Goal: Task Accomplishment & Management: Use online tool/utility

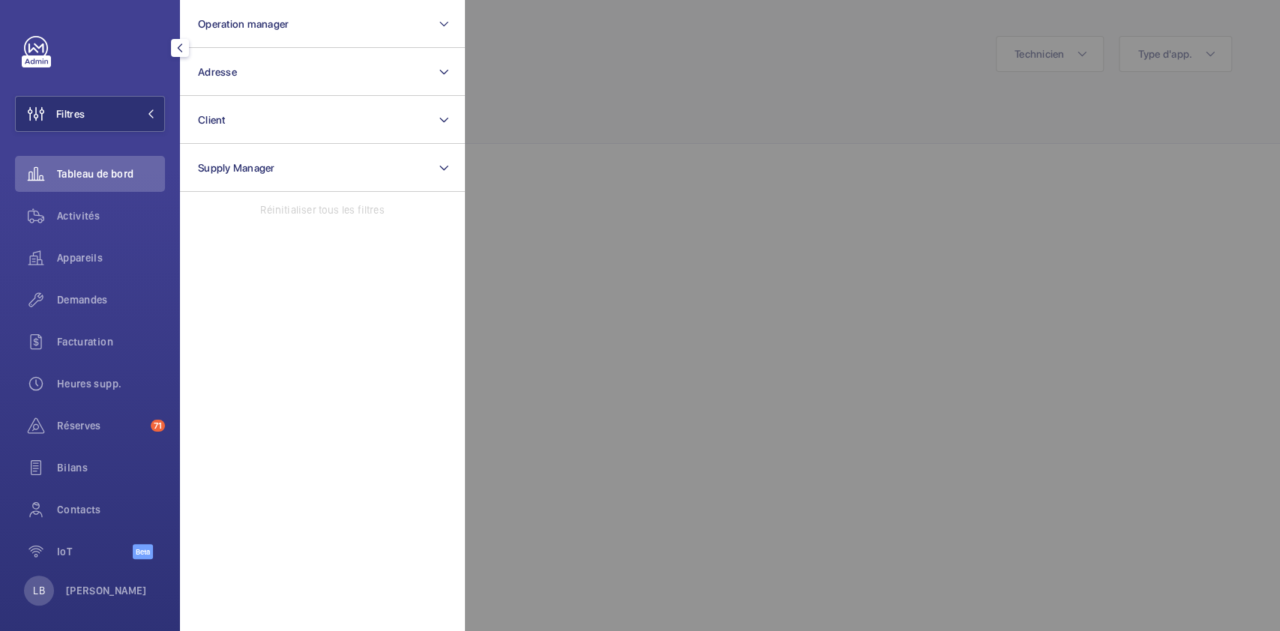
click at [550, 239] on div at bounding box center [1105, 315] width 1280 height 631
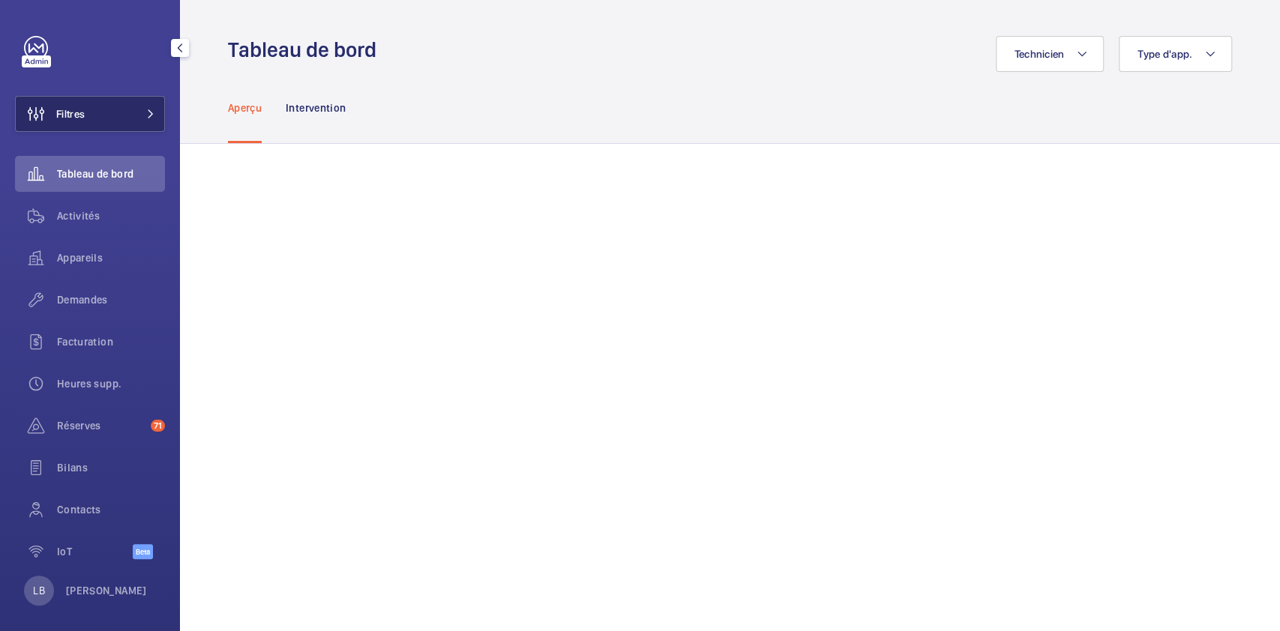
click at [101, 114] on button "Filtres" at bounding box center [90, 114] width 150 height 36
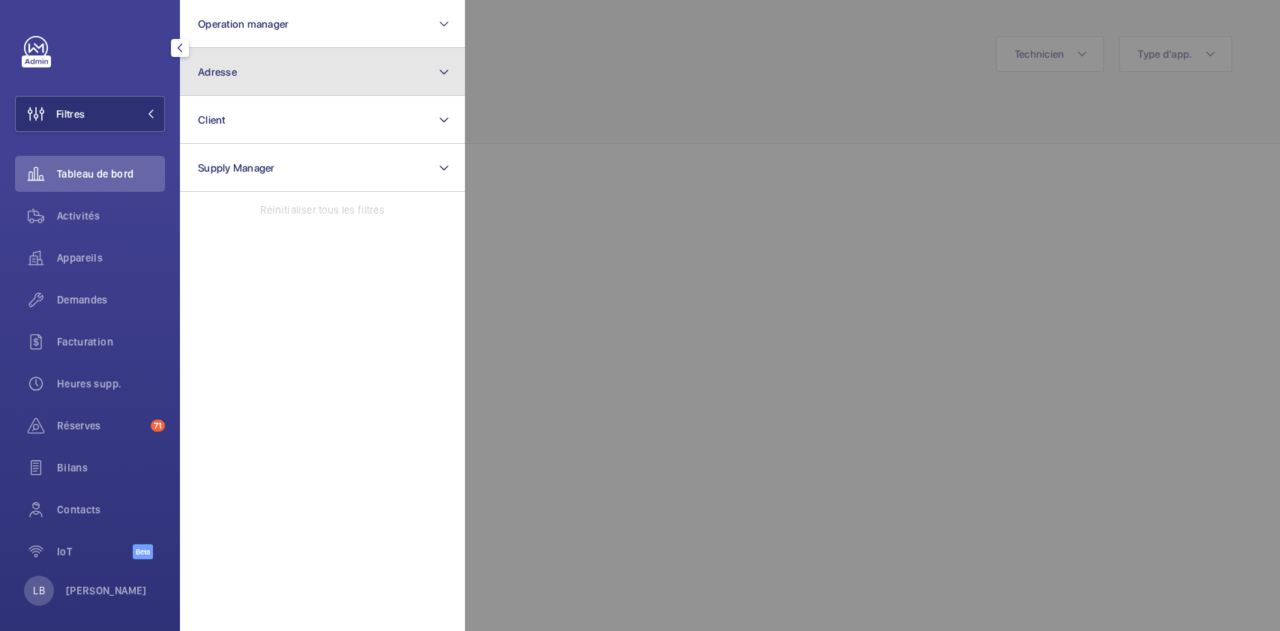
click at [268, 78] on button "Adresse" at bounding box center [322, 72] width 285 height 48
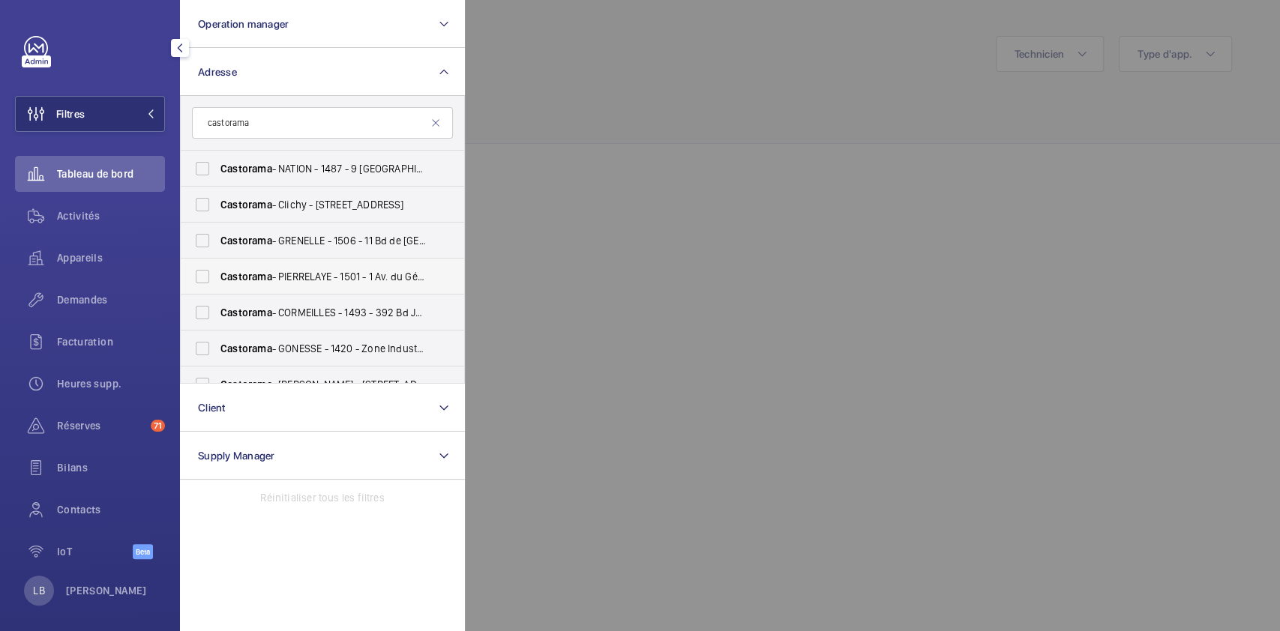
type input "castorama"
drag, startPoint x: 297, startPoint y: 260, endPoint x: 283, endPoint y: 139, distance: 121.5
click at [283, 139] on form "castorama" at bounding box center [322, 123] width 283 height 55
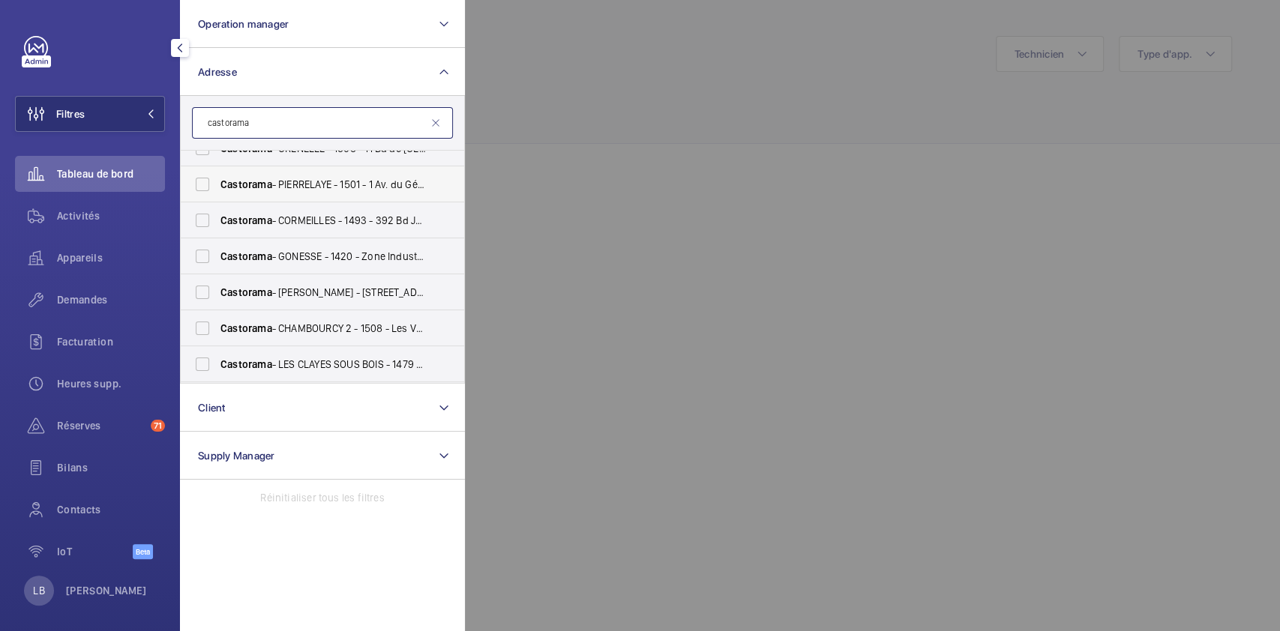
scroll to position [91, 0]
click at [203, 289] on label "[PERSON_NAME] - [STREET_ADDRESS][PERSON_NAME]" at bounding box center [311, 294] width 261 height 36
click at [203, 289] on input "[PERSON_NAME] - [STREET_ADDRESS][PERSON_NAME]" at bounding box center [202, 294] width 30 height 30
checkbox input "true"
click at [66, 255] on span "Appareils" at bounding box center [111, 257] width 108 height 15
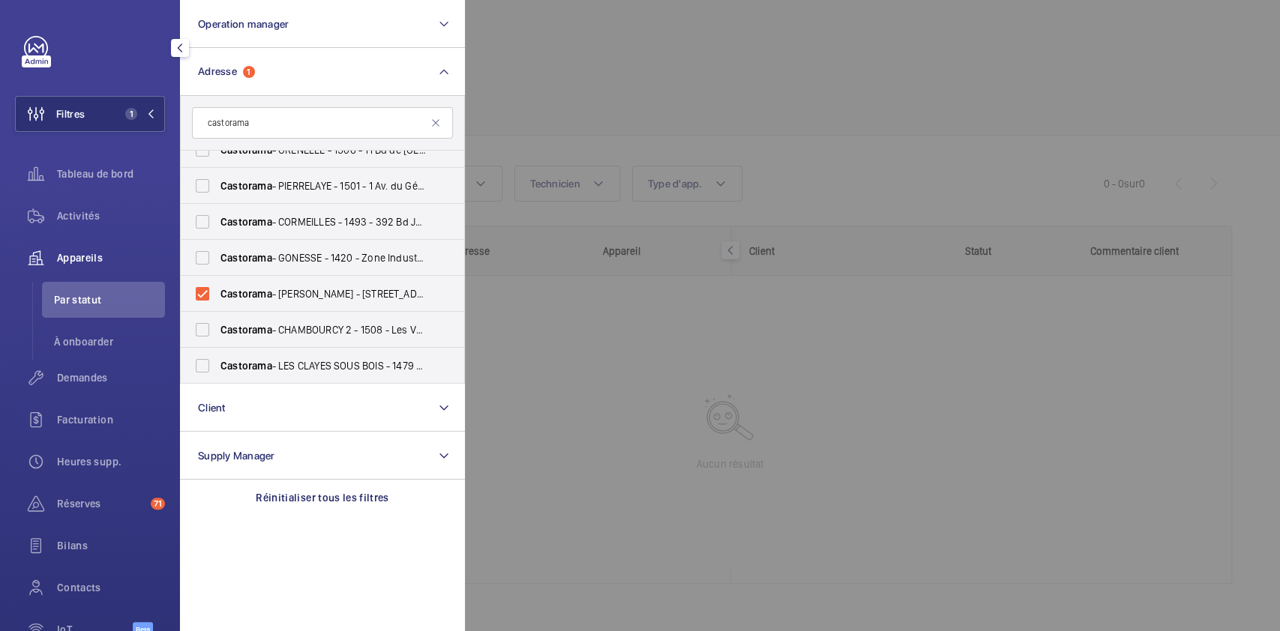
click at [854, 163] on div at bounding box center [1105, 315] width 1280 height 631
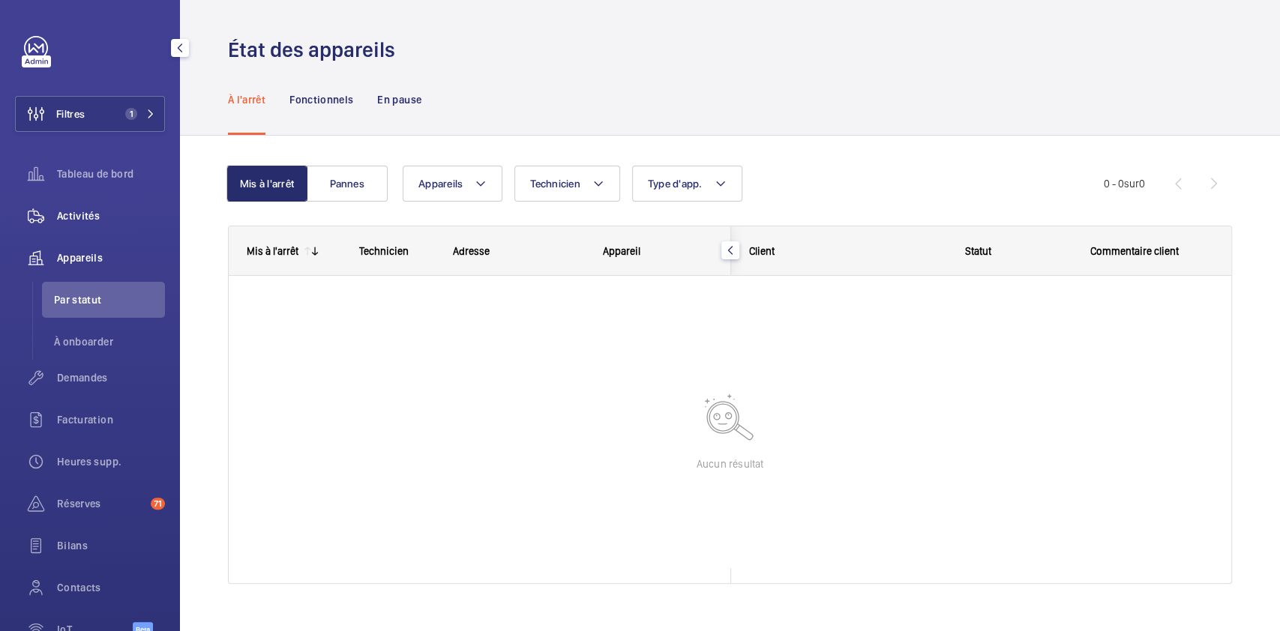
click at [84, 202] on div "Activités" at bounding box center [90, 216] width 150 height 36
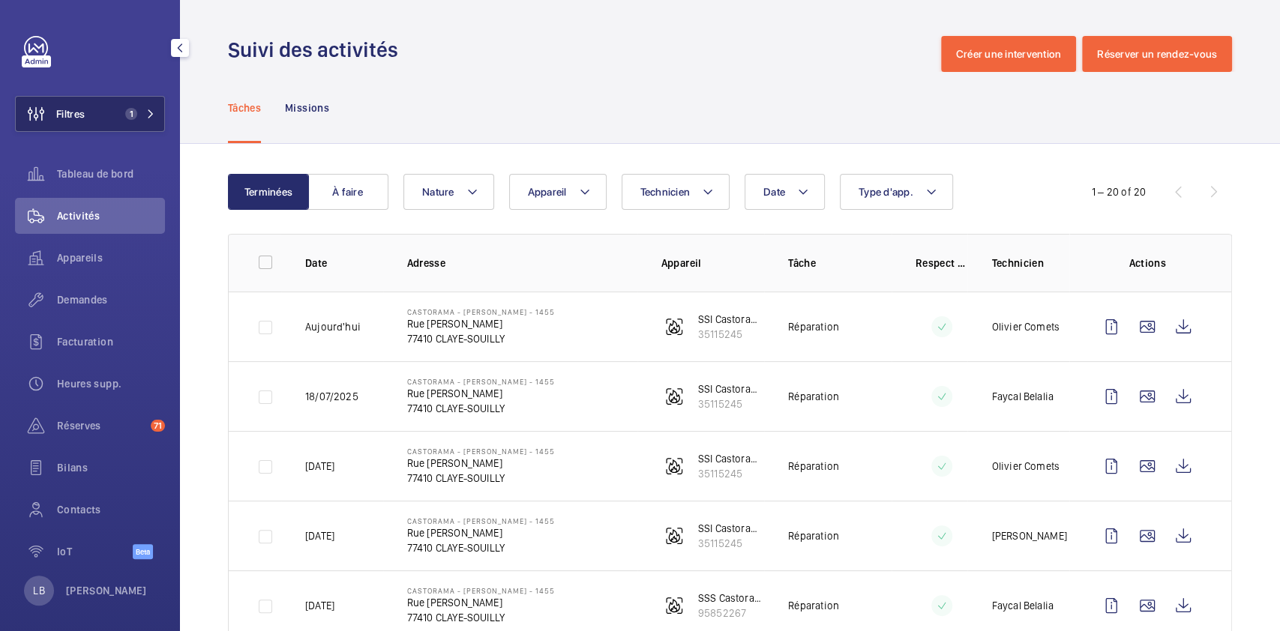
click at [136, 100] on button "Filtres 1" at bounding box center [90, 114] width 150 height 36
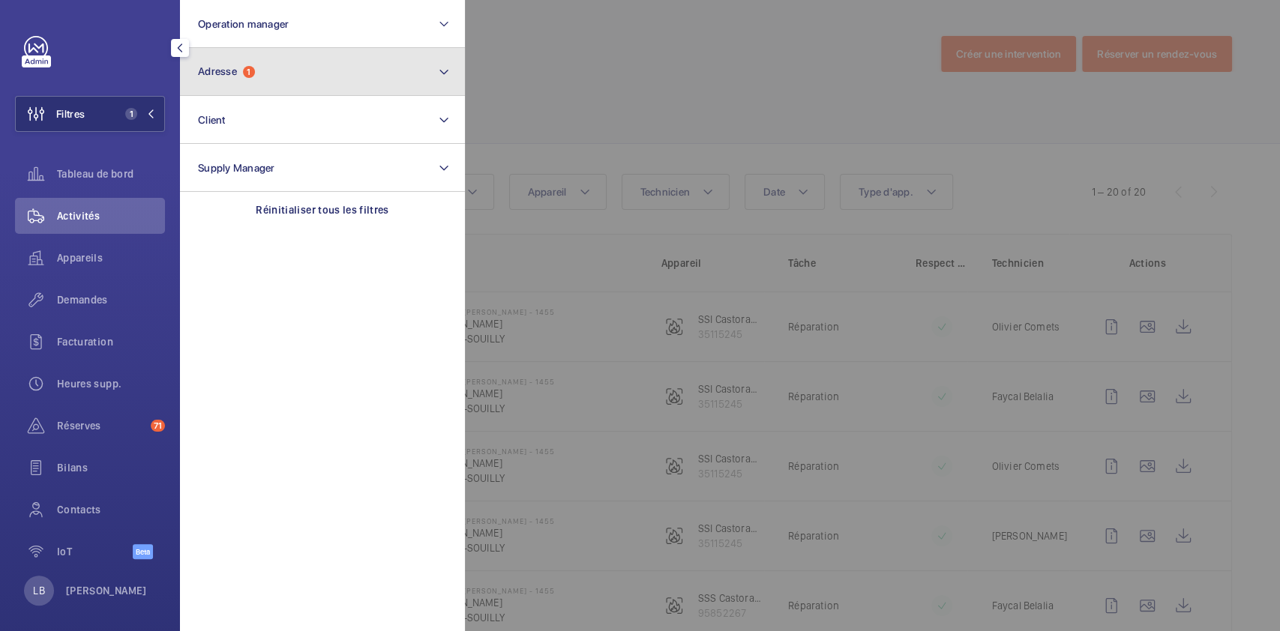
click at [225, 79] on button "Adresse 1" at bounding box center [322, 72] width 285 height 48
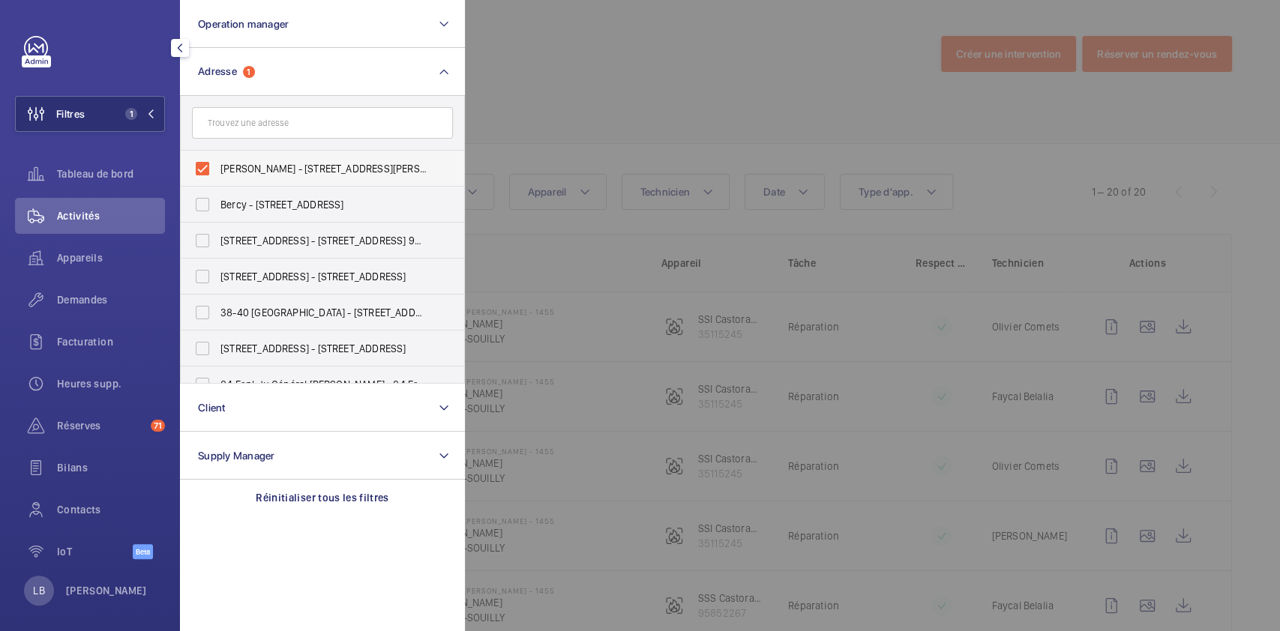
click at [207, 161] on label "[PERSON_NAME] - [STREET_ADDRESS][PERSON_NAME]" at bounding box center [311, 169] width 261 height 36
click at [207, 161] on input "[PERSON_NAME] - [STREET_ADDRESS][PERSON_NAME]" at bounding box center [202, 169] width 30 height 30
checkbox input "false"
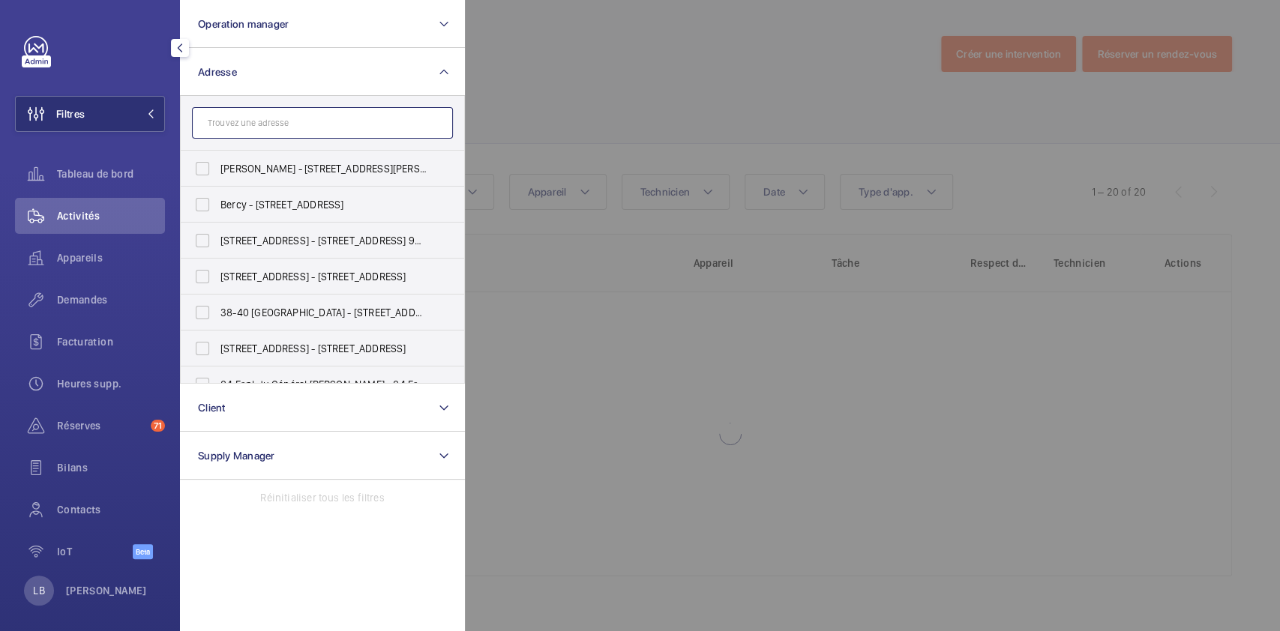
click at [234, 129] on input "text" at bounding box center [322, 122] width 261 height 31
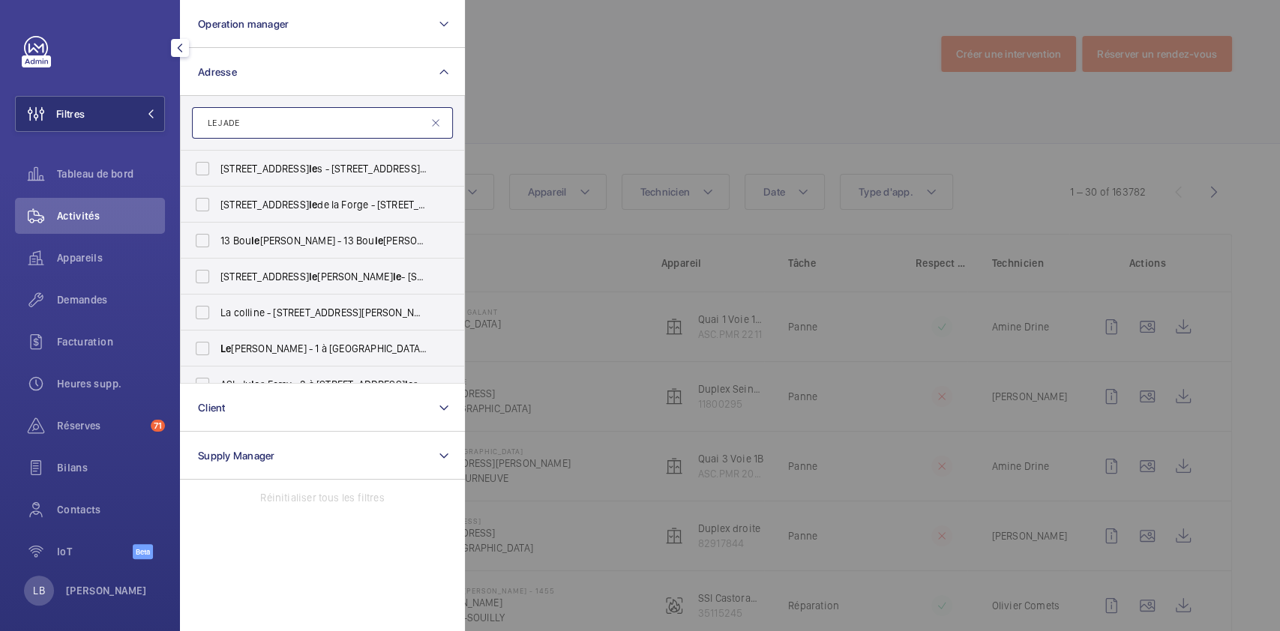
type input "LE JADE"
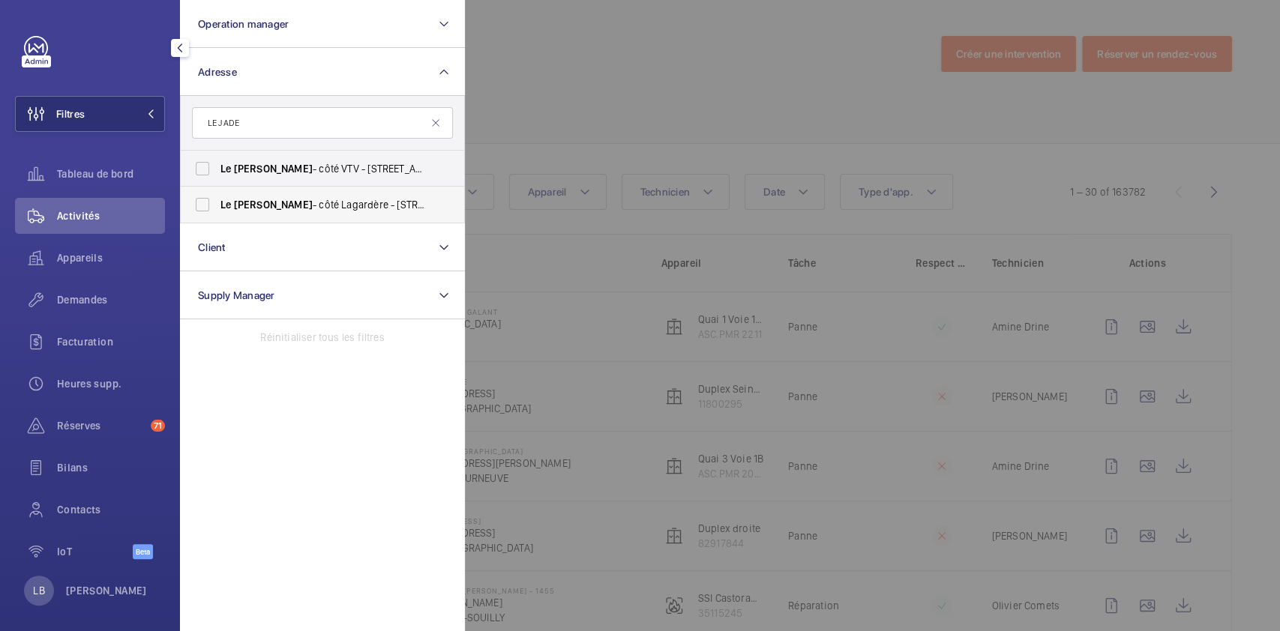
click at [199, 209] on label "Le Jade - côté Lagardère - [STREET_ADDRESS]" at bounding box center [311, 205] width 261 height 36
click at [199, 209] on input "Le Jade - côté Lagardère - [STREET_ADDRESS]" at bounding box center [202, 205] width 30 height 30
checkbox input "true"
click at [82, 310] on div "Demandes" at bounding box center [90, 300] width 150 height 36
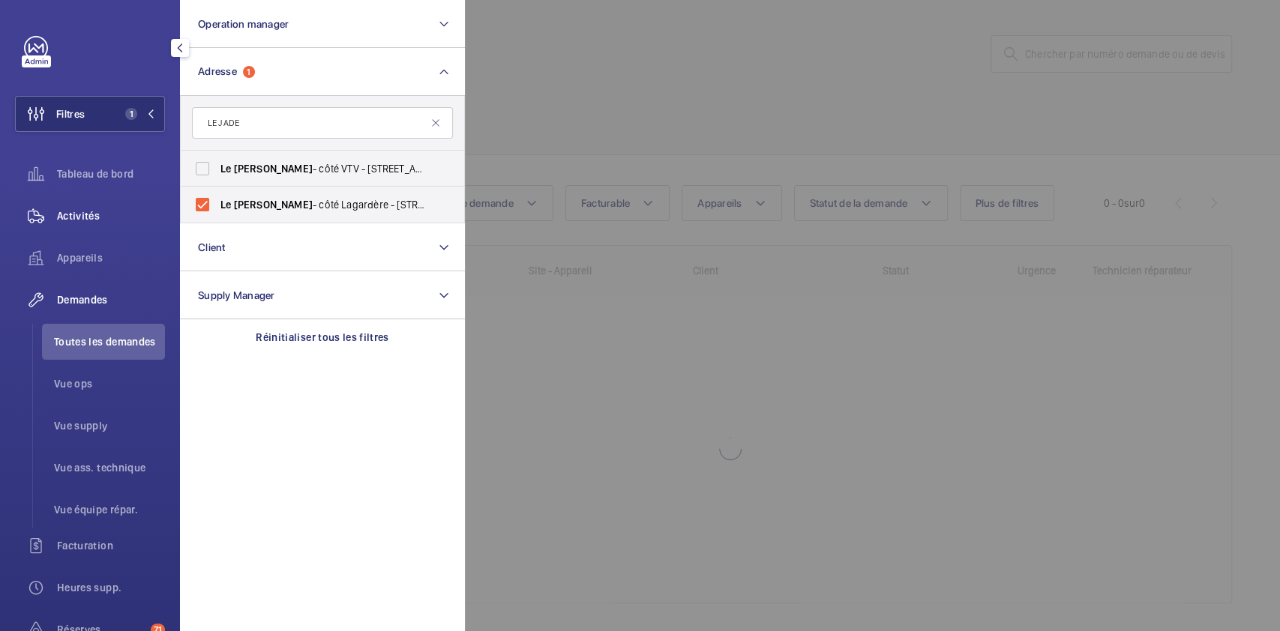
click at [94, 213] on span "Activités" at bounding box center [111, 215] width 108 height 15
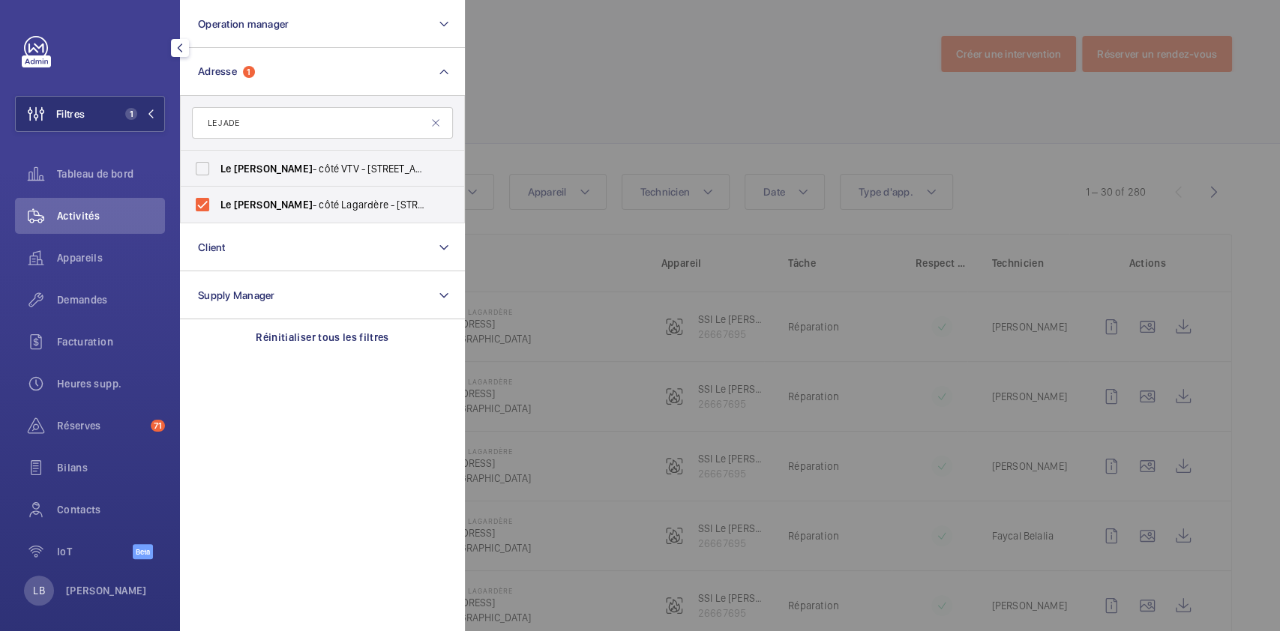
click at [733, 81] on div at bounding box center [1105, 315] width 1280 height 631
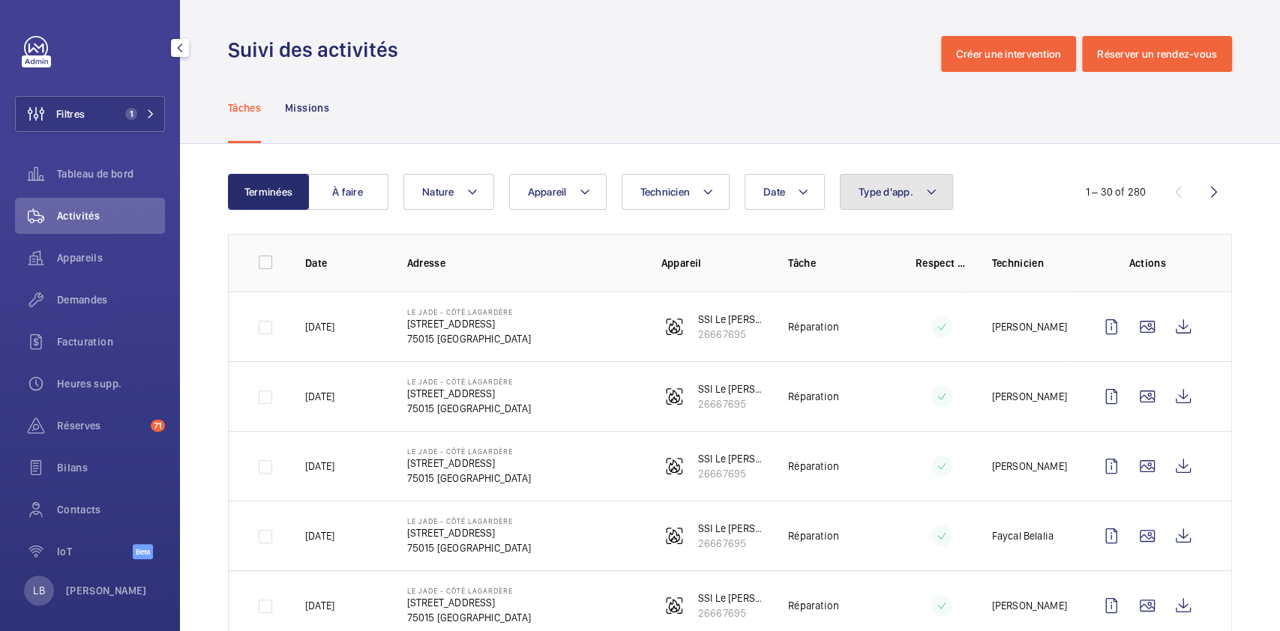
click at [892, 192] on span "Type d'app." at bounding box center [886, 192] width 55 height 12
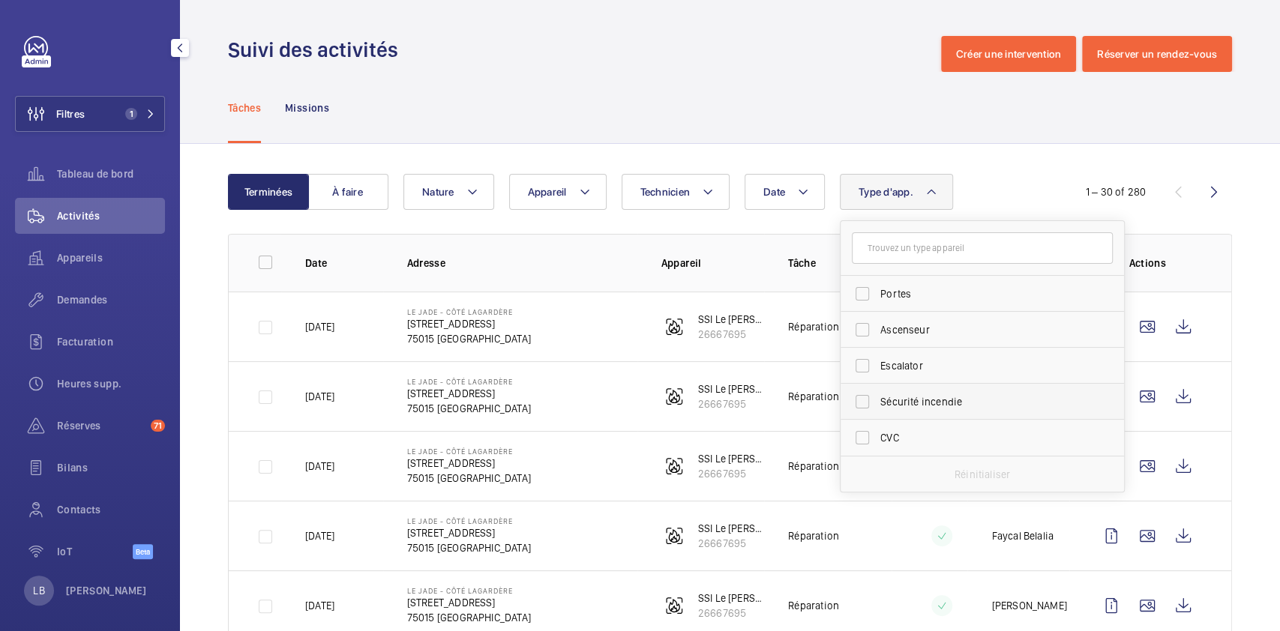
click at [858, 408] on label "Sécurité incendie" at bounding box center [971, 402] width 261 height 36
click at [858, 408] on input "Sécurité incendie" at bounding box center [862, 402] width 30 height 30
checkbox input "true"
click at [682, 100] on div "Tâches Missions" at bounding box center [730, 107] width 1004 height 71
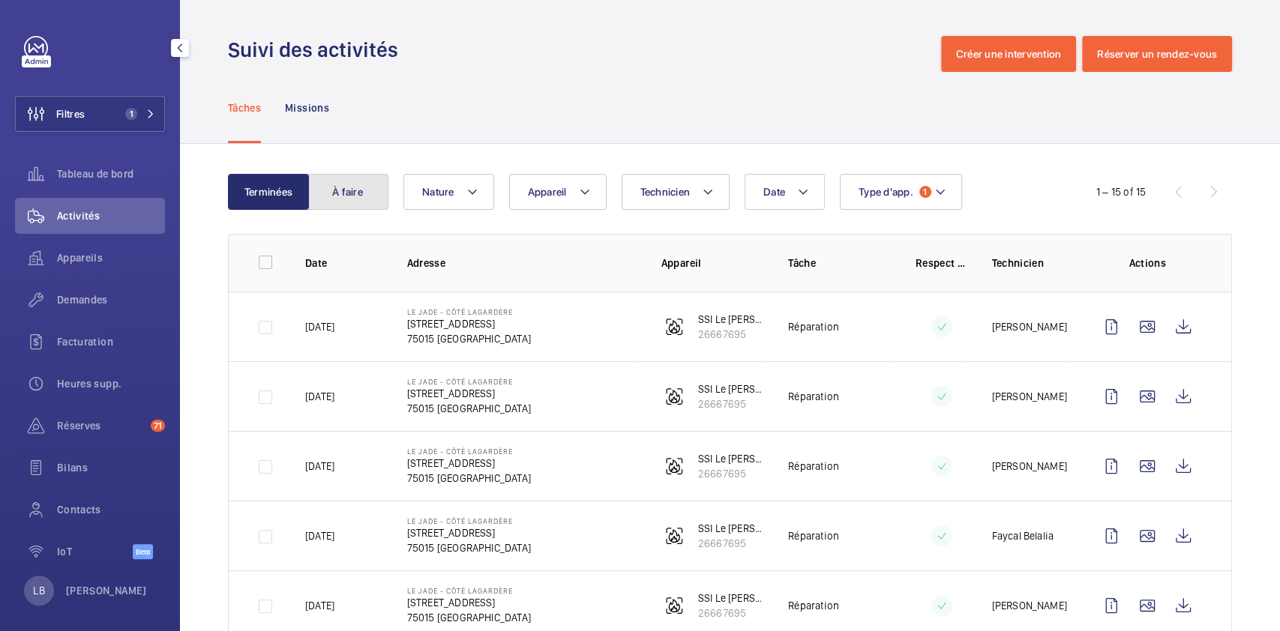
click at [354, 198] on button "À faire" at bounding box center [347, 192] width 81 height 36
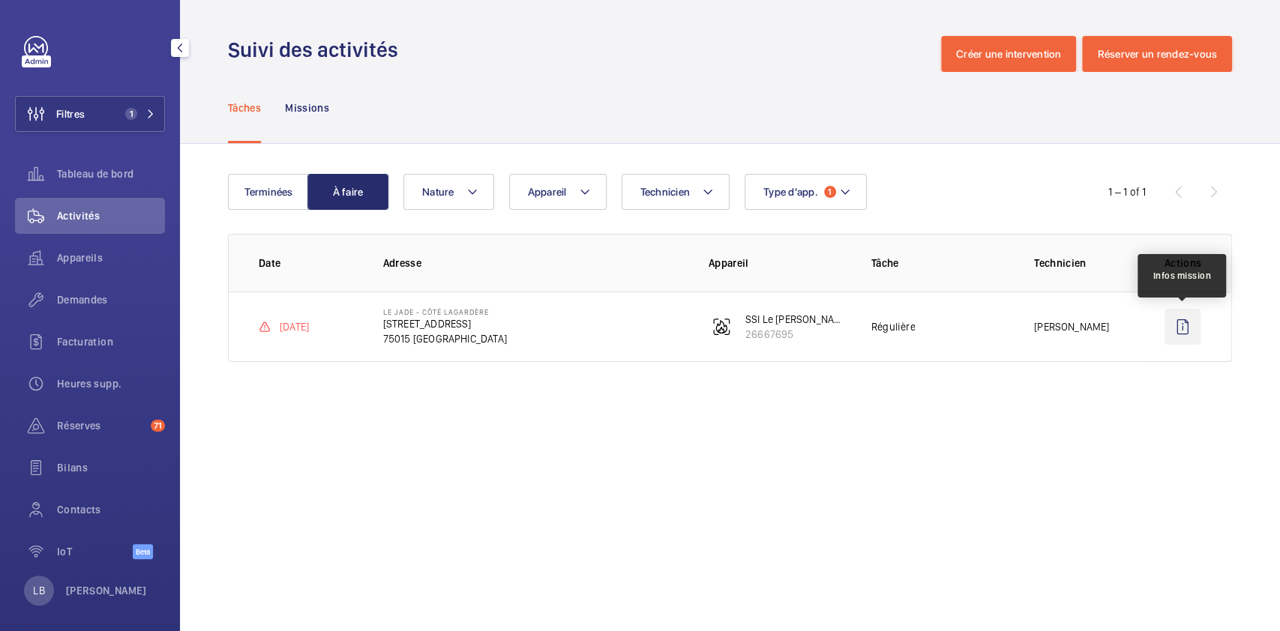
click at [1171, 319] on wm-front-icon-button at bounding box center [1183, 327] width 36 height 36
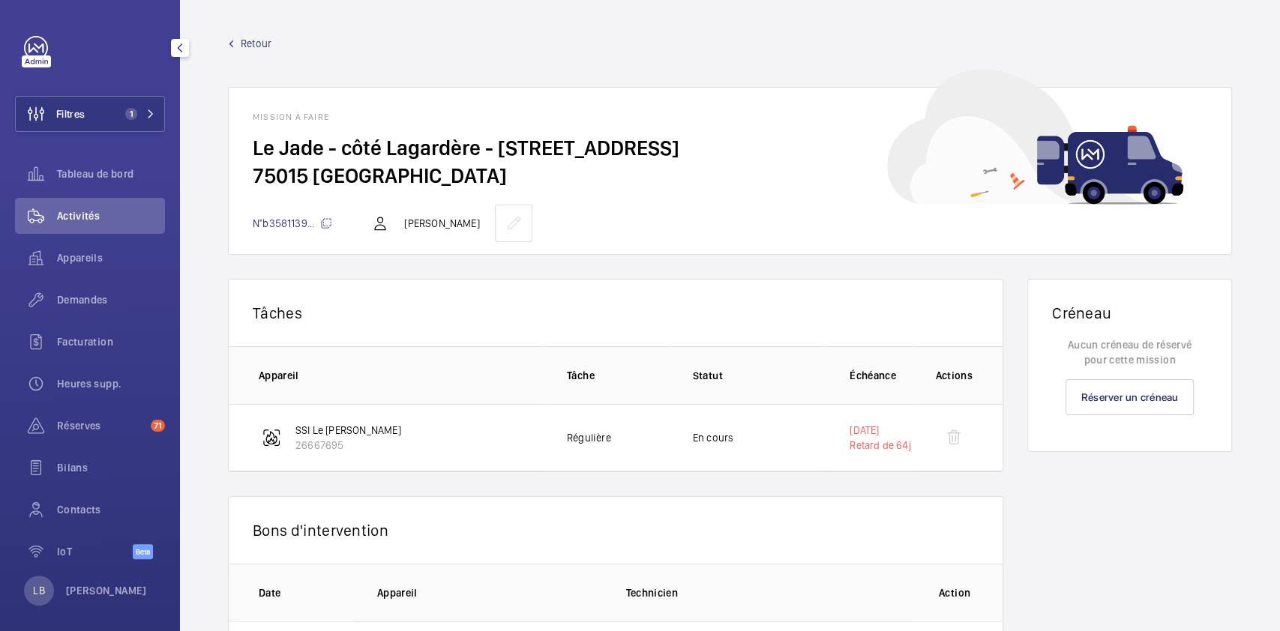
scroll to position [93, 0]
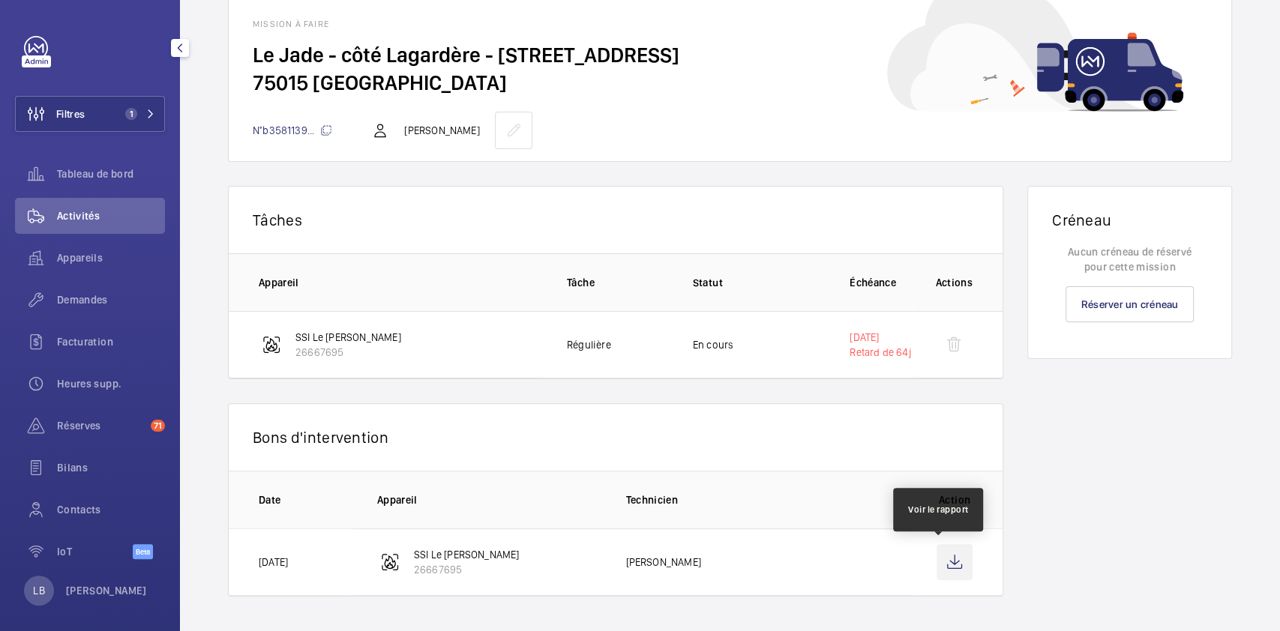
click at [937, 565] on wm-front-icon-button at bounding box center [955, 562] width 36 height 36
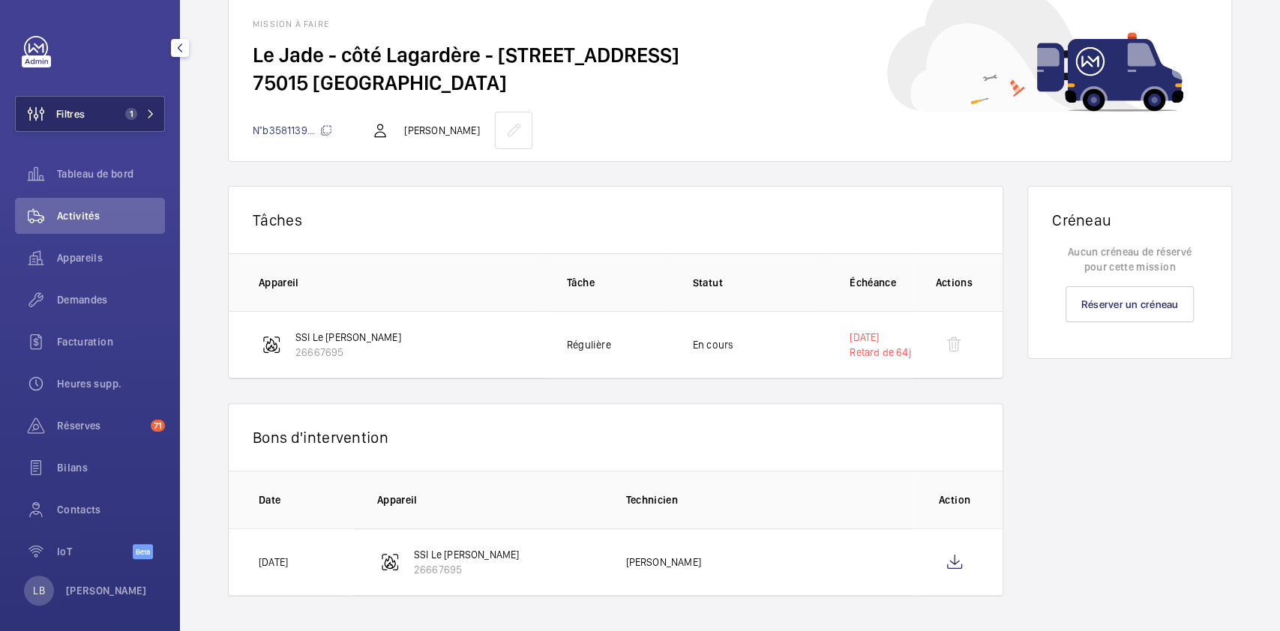
click at [100, 114] on button "Filtres 1" at bounding box center [90, 114] width 150 height 36
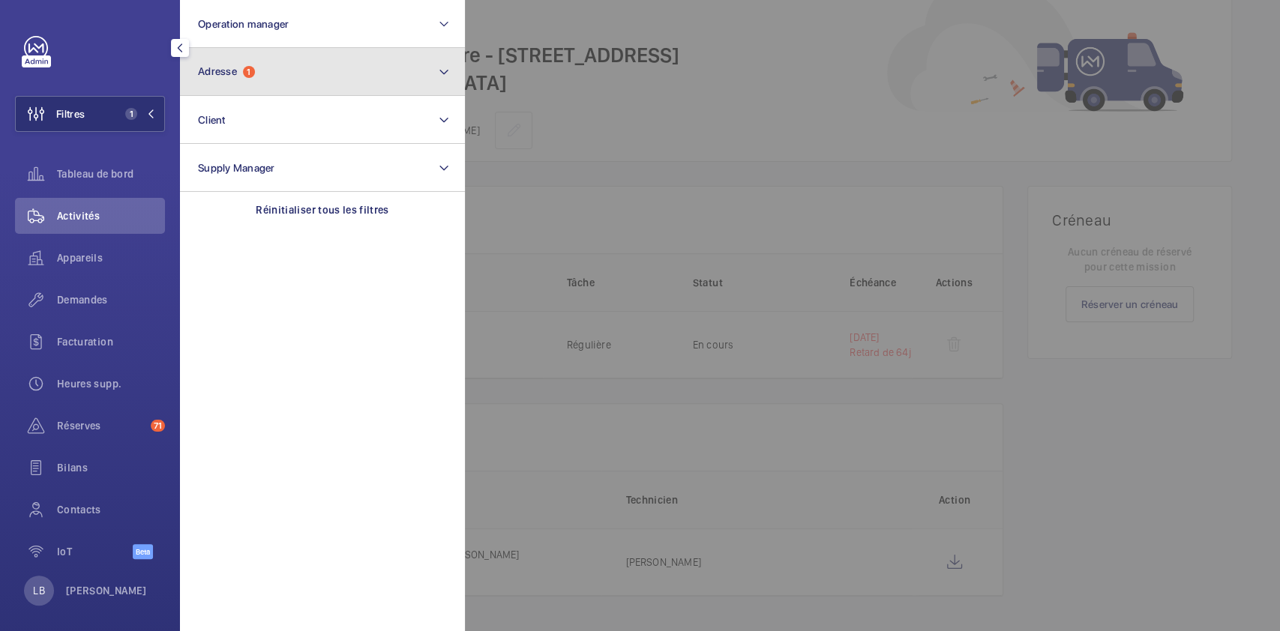
click at [291, 64] on button "Adresse 1" at bounding box center [322, 72] width 285 height 48
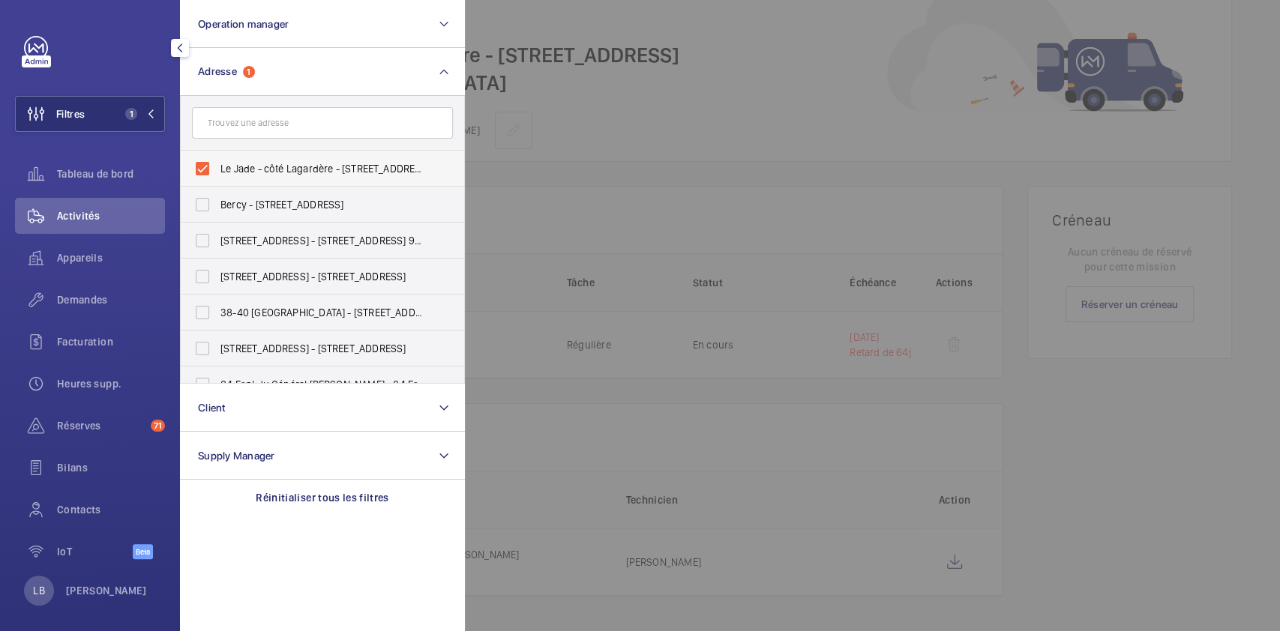
click at [208, 173] on label "Le Jade - côté Lagardère - [STREET_ADDRESS]" at bounding box center [311, 169] width 261 height 36
click at [208, 173] on input "Le Jade - côté Lagardère - [STREET_ADDRESS]" at bounding box center [202, 169] width 30 height 30
checkbox input "false"
click at [265, 125] on input "text" at bounding box center [322, 122] width 261 height 31
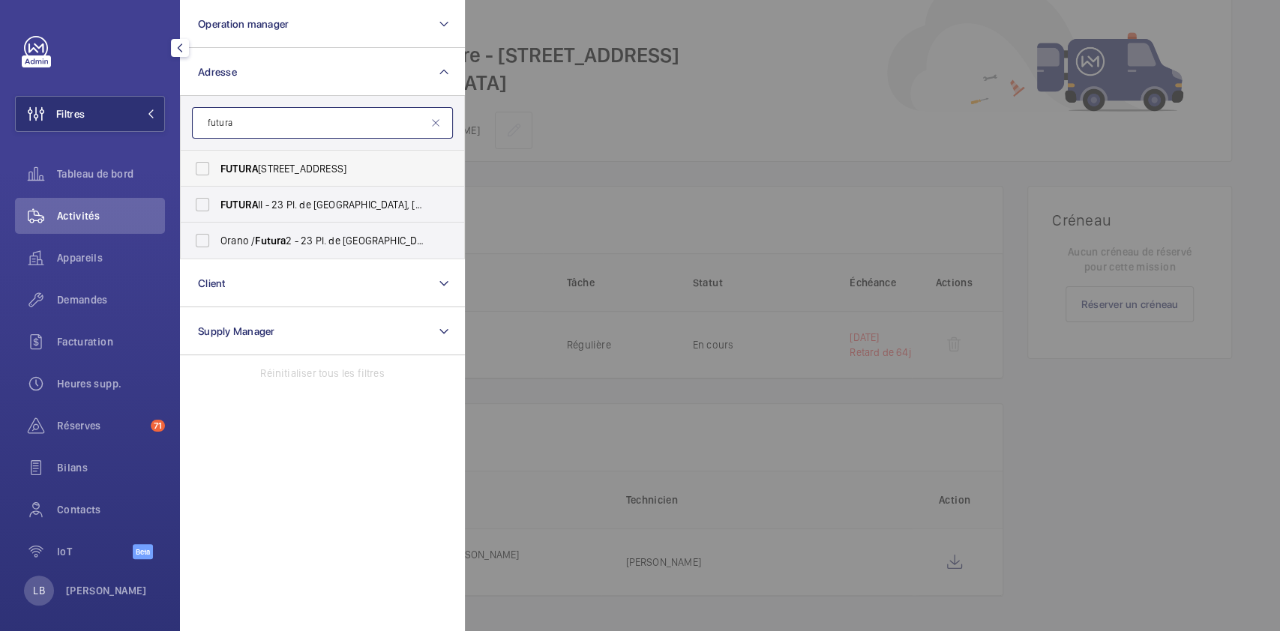
type input "futura"
click at [189, 168] on label "FUTURA [STREET_ADDRESS], [GEOGRAPHIC_DATA] 78180" at bounding box center [311, 169] width 261 height 36
click at [189, 168] on input "FUTURA [STREET_ADDRESS], [GEOGRAPHIC_DATA] 78180" at bounding box center [202, 169] width 30 height 30
checkbox input "true"
click at [200, 200] on label "FUTURA II - 23 Pl. de [GEOGRAPHIC_DATA], [GEOGRAPHIC_DATA] 78180" at bounding box center [311, 205] width 261 height 36
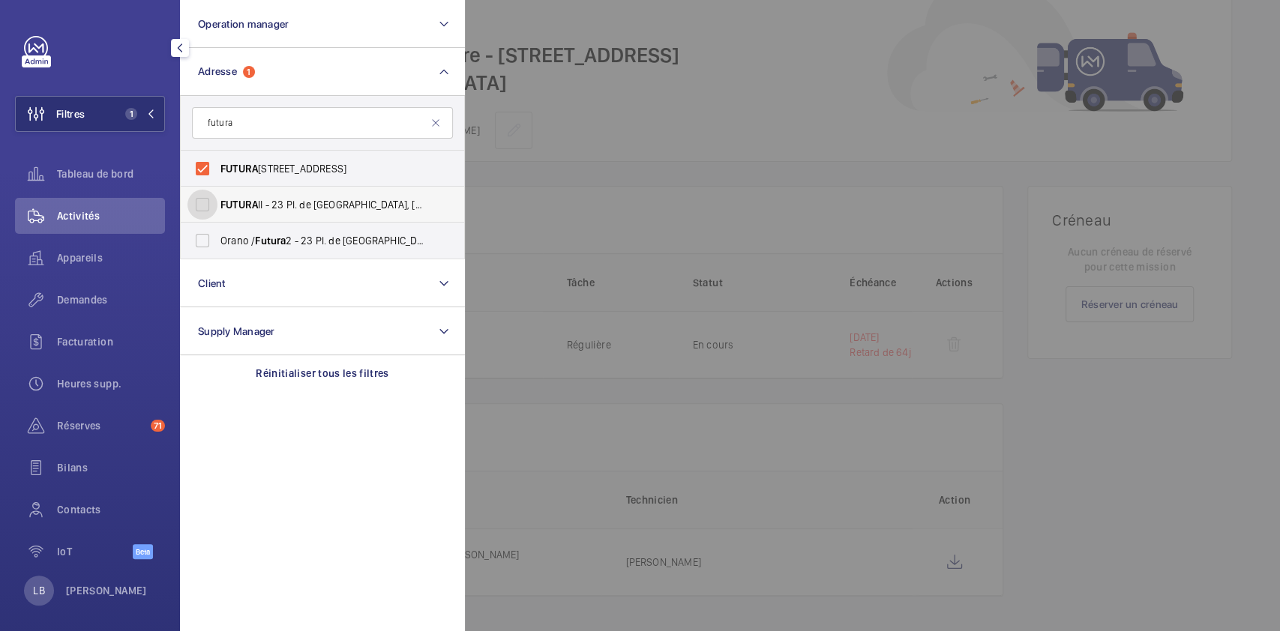
click at [200, 200] on input "FUTURA II - 23 Pl. de [GEOGRAPHIC_DATA], [GEOGRAPHIC_DATA] 78180" at bounding box center [202, 205] width 30 height 30
checkbox input "true"
click at [203, 236] on label "Orano / Futura 2 - 23 Pl. de [GEOGRAPHIC_DATA], [GEOGRAPHIC_DATA] 78180" at bounding box center [311, 241] width 261 height 36
click at [203, 236] on input "Orano / Futura 2 - 23 Pl. de [GEOGRAPHIC_DATA], [GEOGRAPHIC_DATA] 78180" at bounding box center [202, 241] width 30 height 30
checkbox input "true"
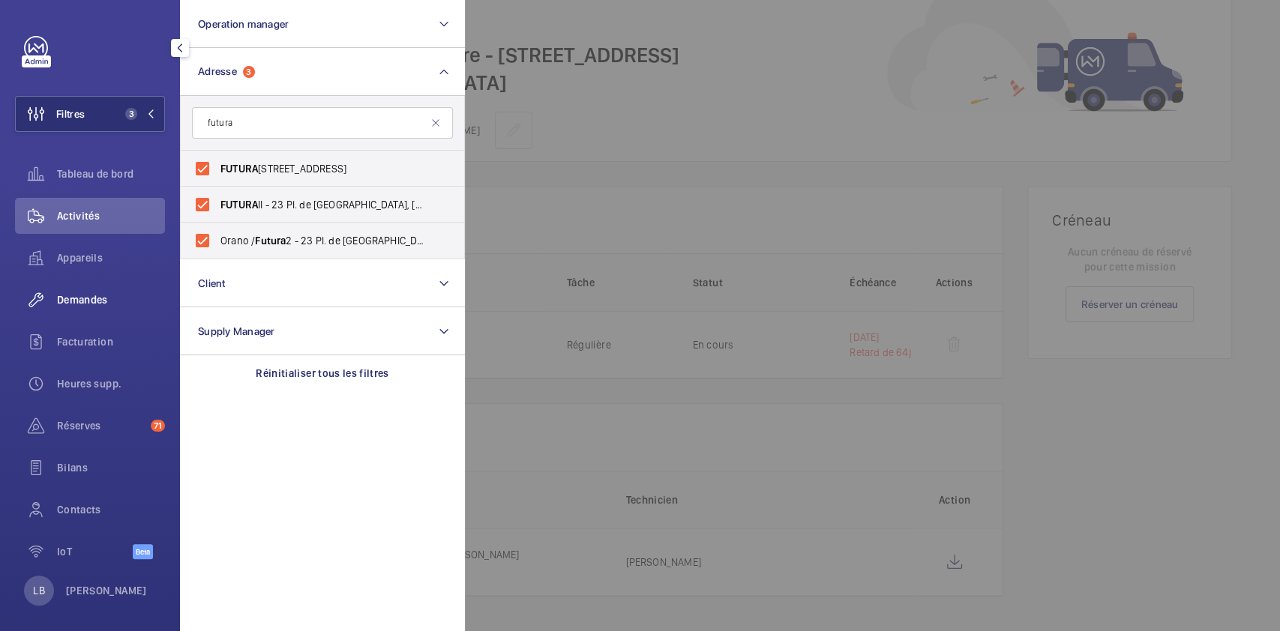
click at [99, 304] on span "Demandes" at bounding box center [111, 299] width 108 height 15
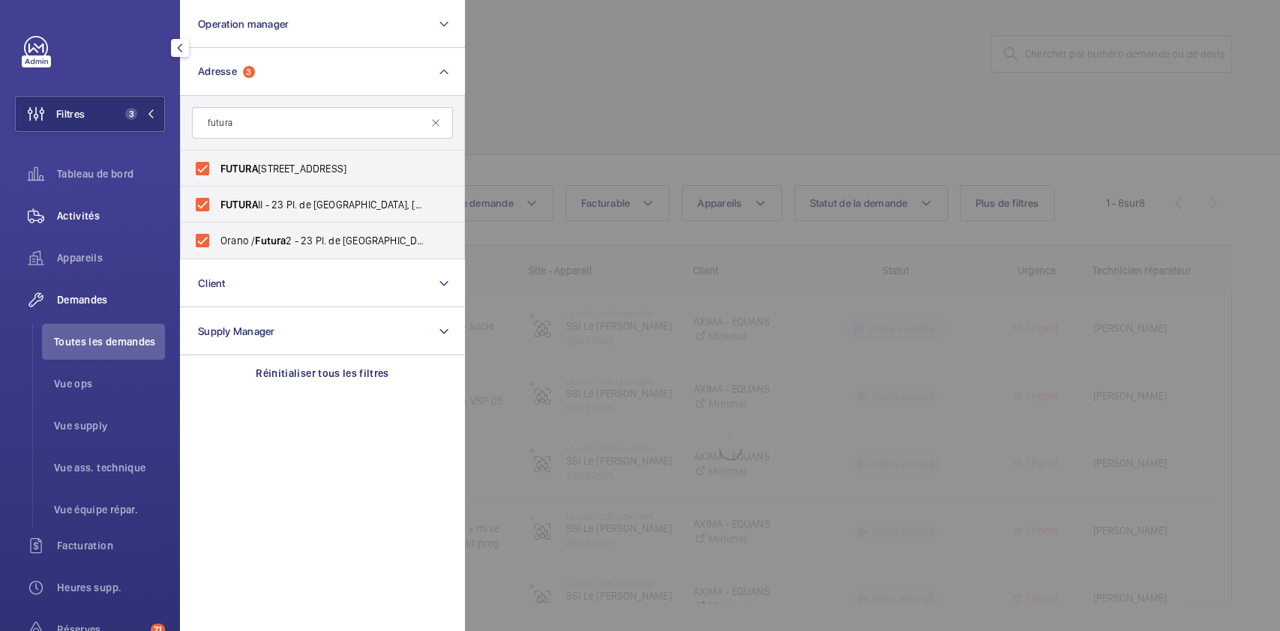
click at [106, 206] on div "Activités" at bounding box center [90, 216] width 150 height 36
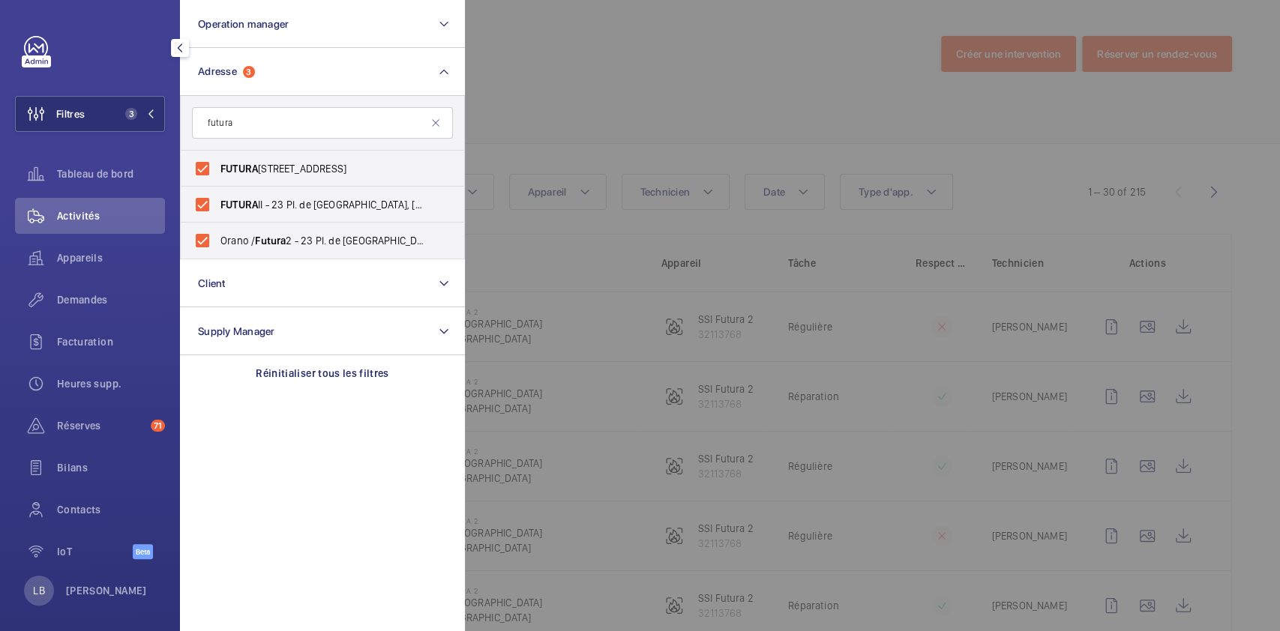
click at [759, 72] on div at bounding box center [1105, 315] width 1280 height 631
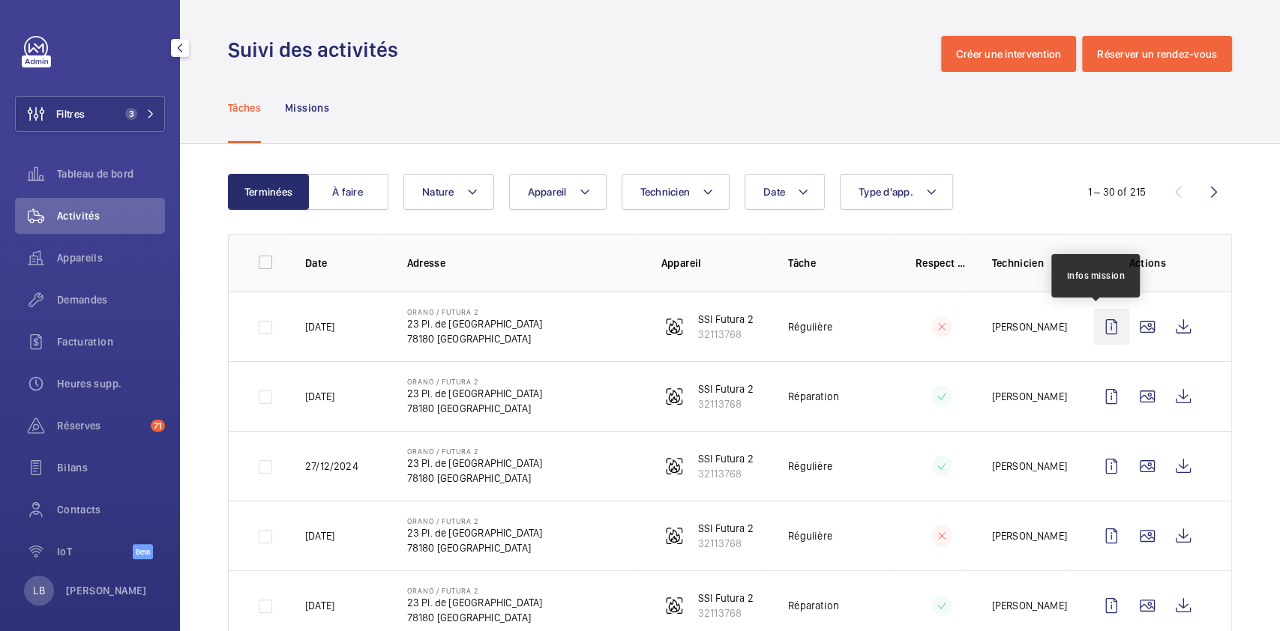
click at [1093, 325] on wm-front-icon-button at bounding box center [1111, 327] width 36 height 36
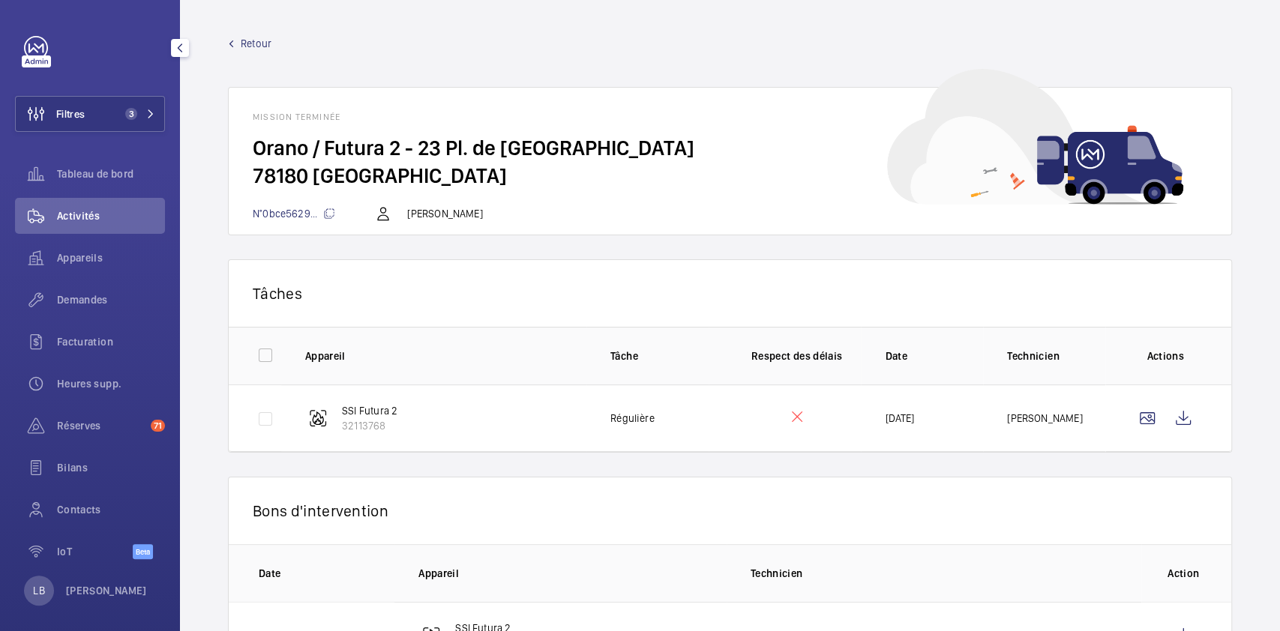
scroll to position [73, 0]
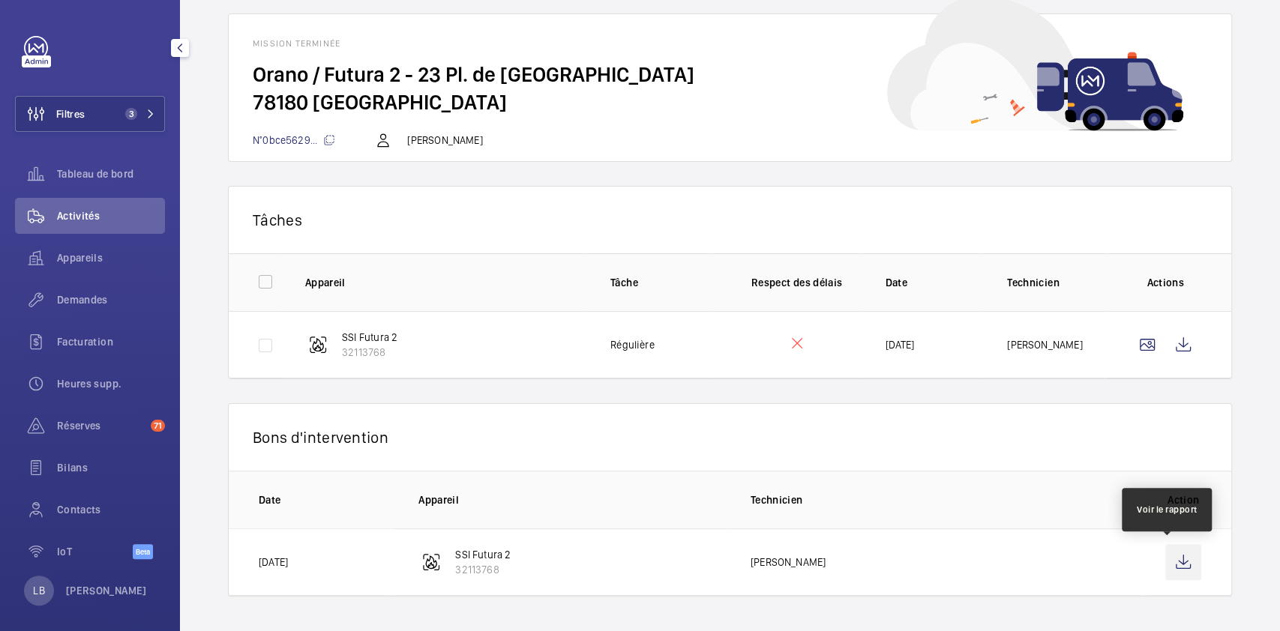
click at [1177, 561] on wm-front-icon-button at bounding box center [1183, 562] width 36 height 36
click at [1170, 566] on wm-front-icon-button at bounding box center [1183, 562] width 36 height 36
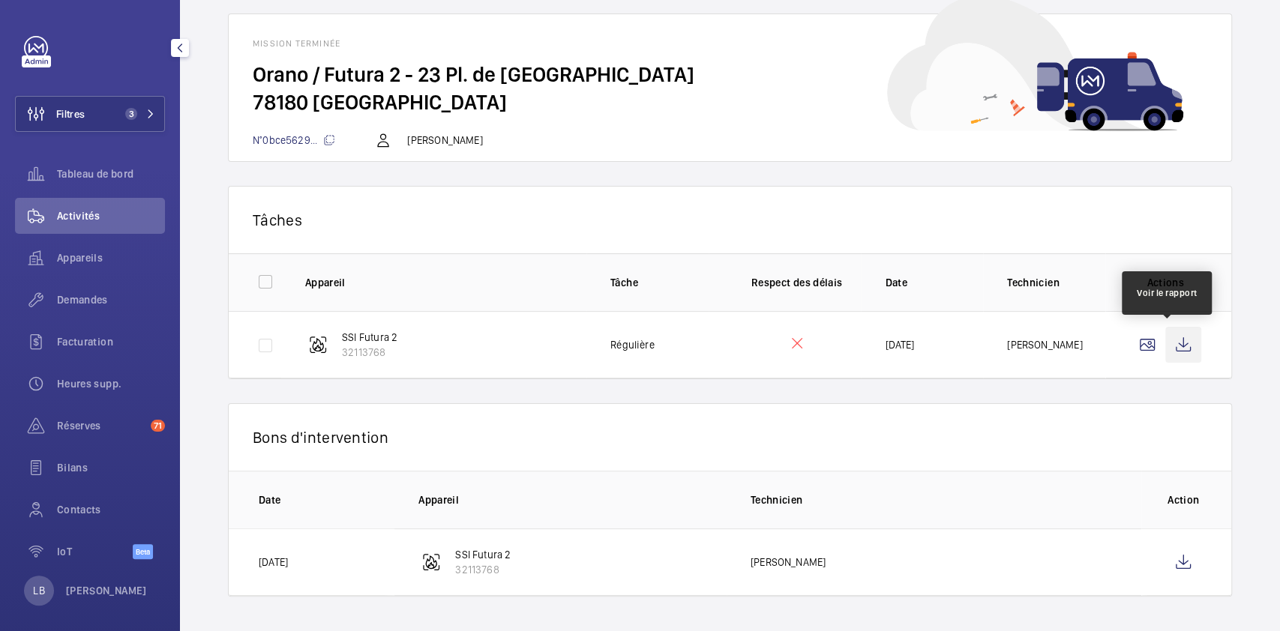
click at [1174, 340] on wm-front-icon-button at bounding box center [1183, 345] width 36 height 36
click at [82, 219] on span "Activités" at bounding box center [111, 215] width 108 height 15
click at [85, 304] on span "Demandes" at bounding box center [111, 299] width 108 height 15
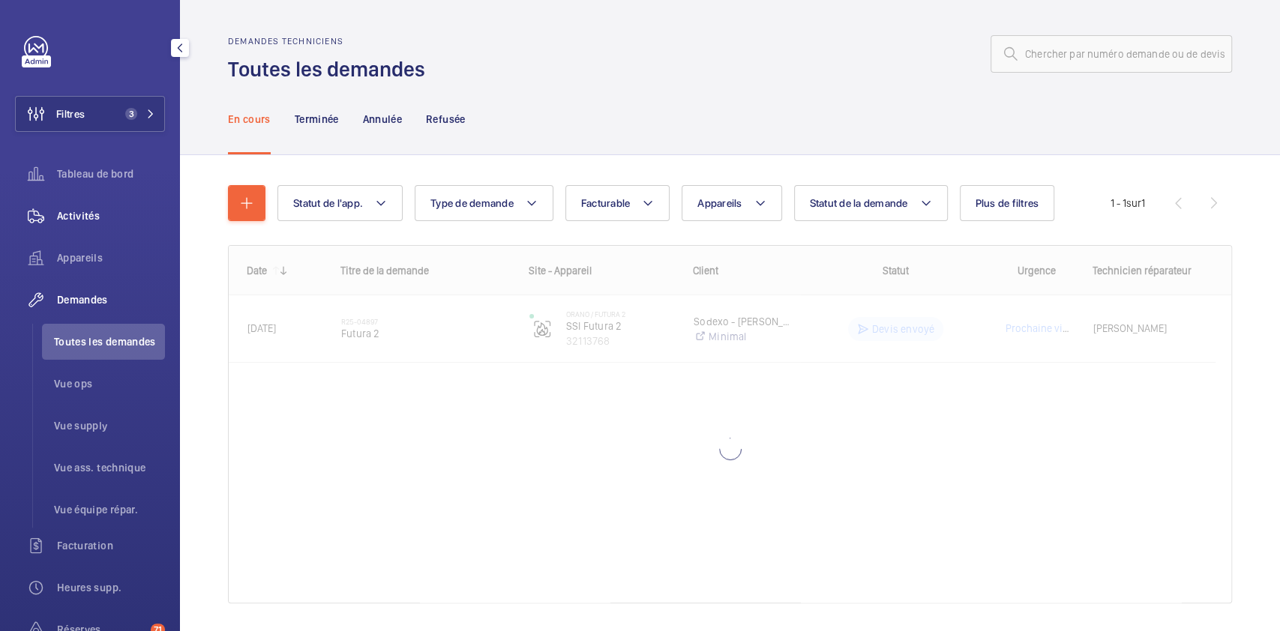
click at [106, 215] on span "Activités" at bounding box center [111, 215] width 108 height 15
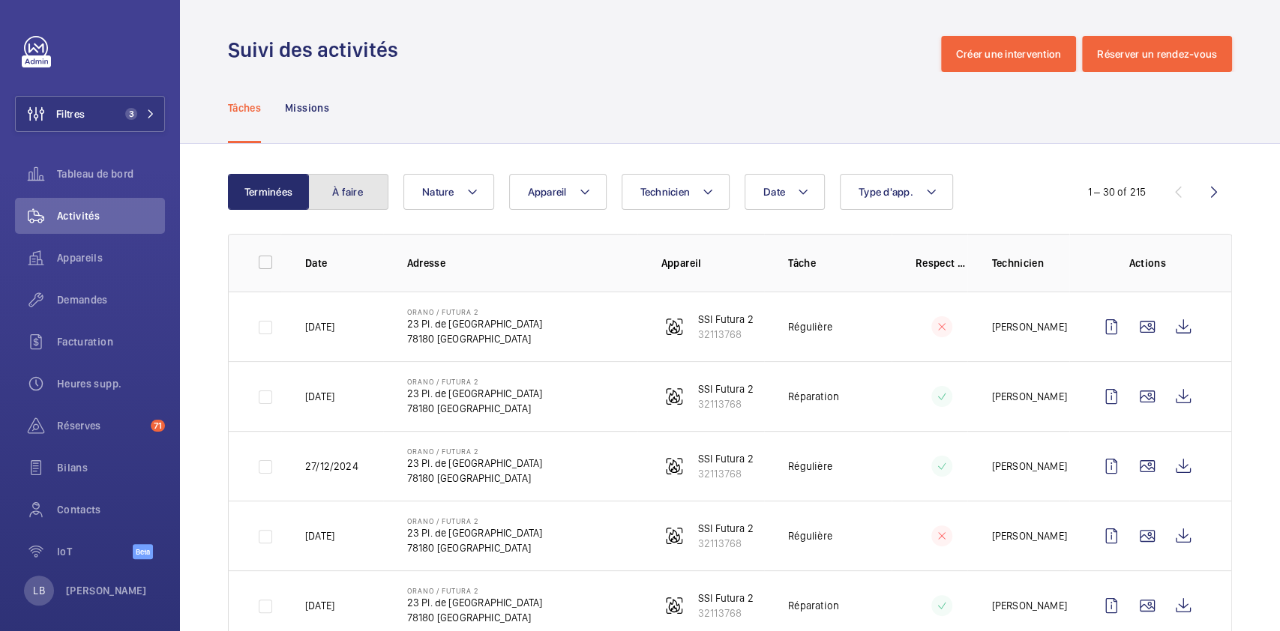
click at [364, 189] on button "À faire" at bounding box center [347, 192] width 81 height 36
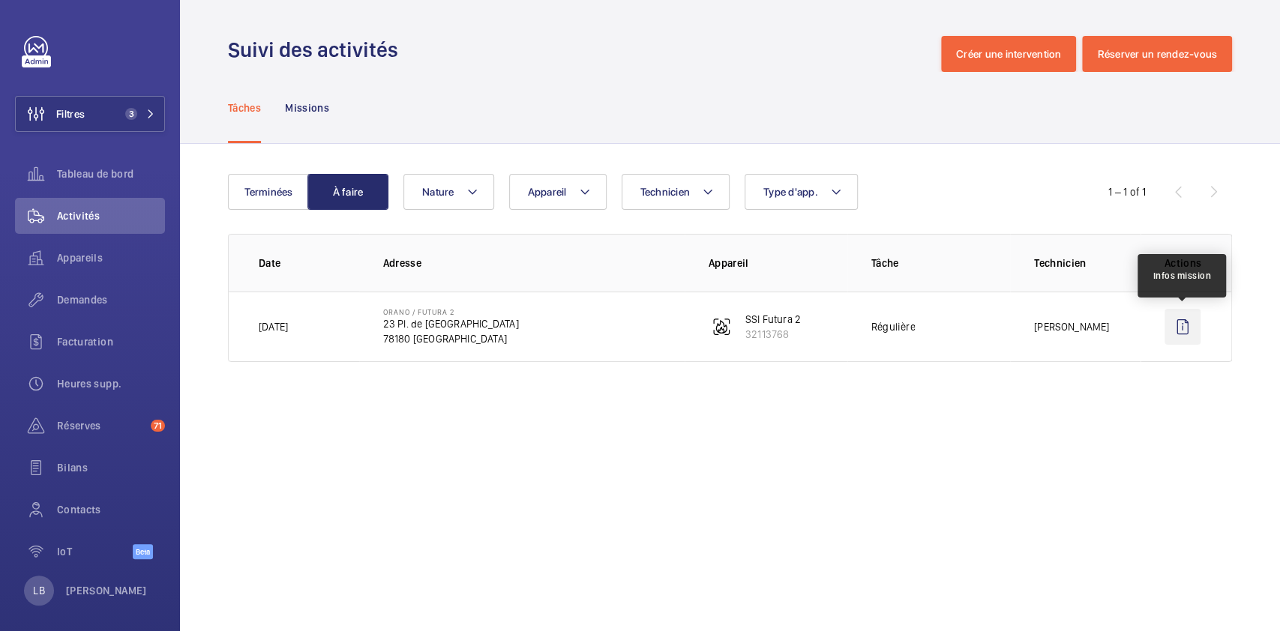
click at [1168, 321] on wm-front-icon-button at bounding box center [1183, 327] width 36 height 36
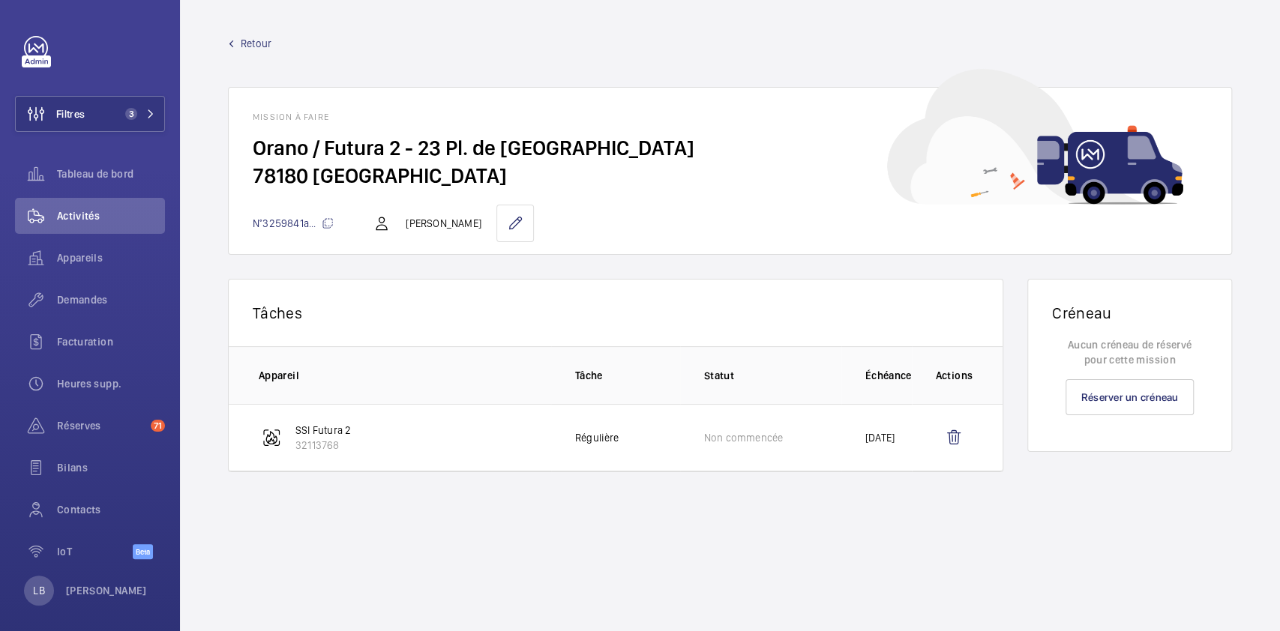
click at [236, 48] on link "Retour" at bounding box center [730, 43] width 1004 height 15
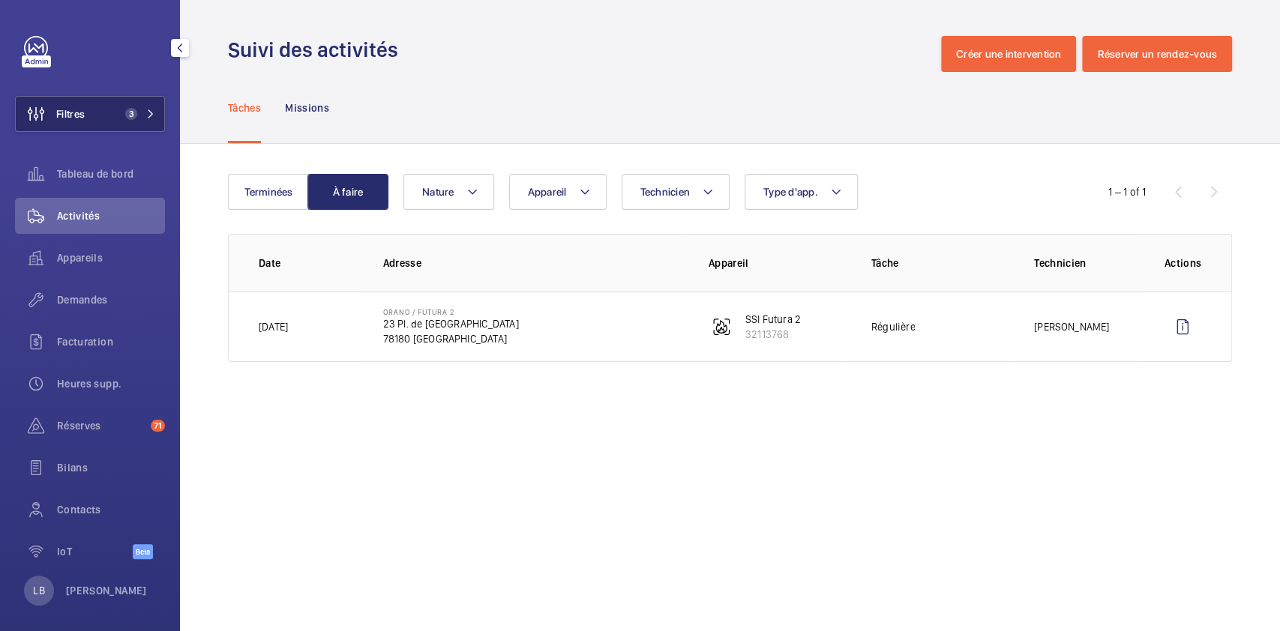
click at [84, 115] on span "Filtres" at bounding box center [70, 113] width 28 height 15
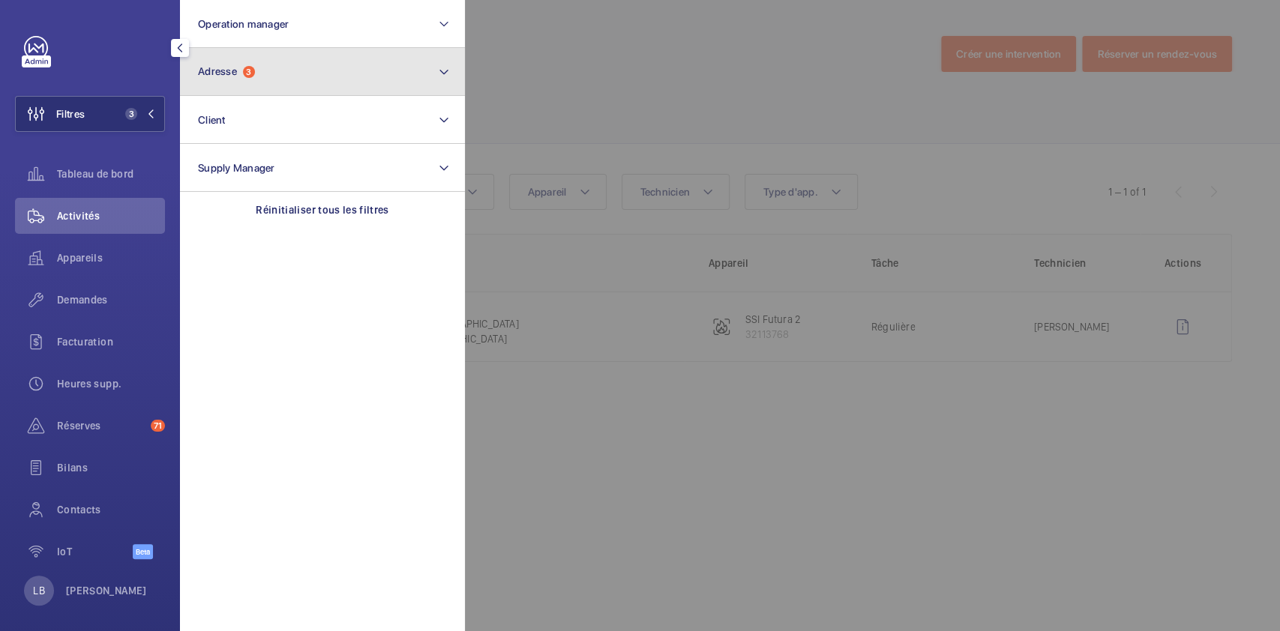
click at [249, 61] on button "Adresse 3" at bounding box center [322, 72] width 285 height 48
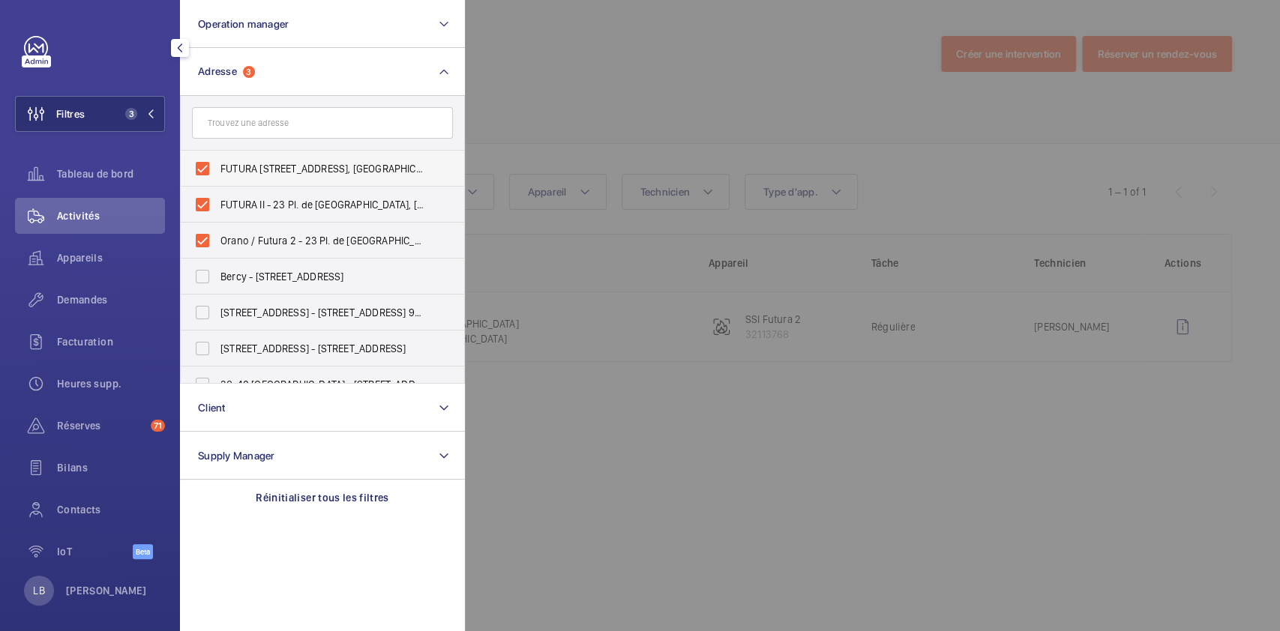
click at [201, 173] on label "FUTURA [STREET_ADDRESS], [GEOGRAPHIC_DATA] 78180" at bounding box center [311, 169] width 261 height 36
click at [201, 173] on input "FUTURA [STREET_ADDRESS], [GEOGRAPHIC_DATA] 78180" at bounding box center [202, 169] width 30 height 30
checkbox input "false"
click at [204, 210] on label "FUTURA II - 23 Pl. de [GEOGRAPHIC_DATA], [GEOGRAPHIC_DATA] 78180" at bounding box center [311, 205] width 261 height 36
click at [204, 210] on input "FUTURA II - 23 Pl. de [GEOGRAPHIC_DATA], [GEOGRAPHIC_DATA] 78180" at bounding box center [202, 205] width 30 height 30
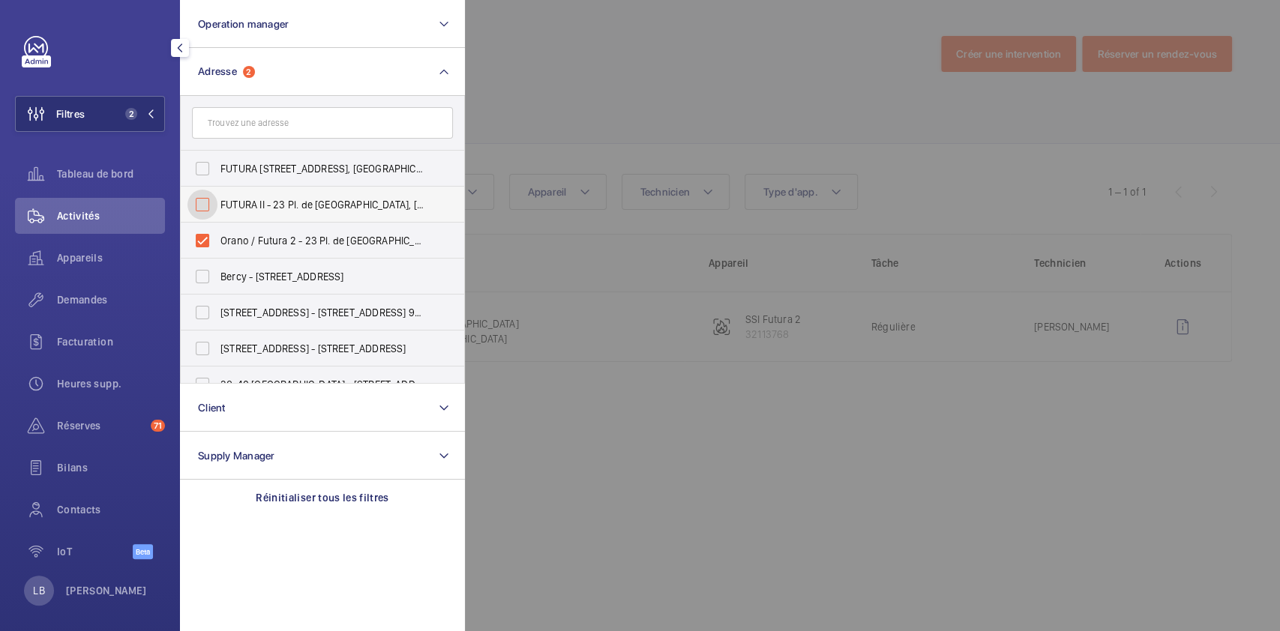
checkbox input "false"
click at [196, 243] on label "Orano / Futura 2 - 23 Pl. de [GEOGRAPHIC_DATA], [GEOGRAPHIC_DATA] 78180" at bounding box center [311, 241] width 261 height 36
click at [196, 243] on input "Orano / Futura 2 - 23 Pl. de [GEOGRAPHIC_DATA], [GEOGRAPHIC_DATA] 78180" at bounding box center [202, 241] width 30 height 30
checkbox input "false"
click at [111, 217] on span "Activités" at bounding box center [111, 215] width 108 height 15
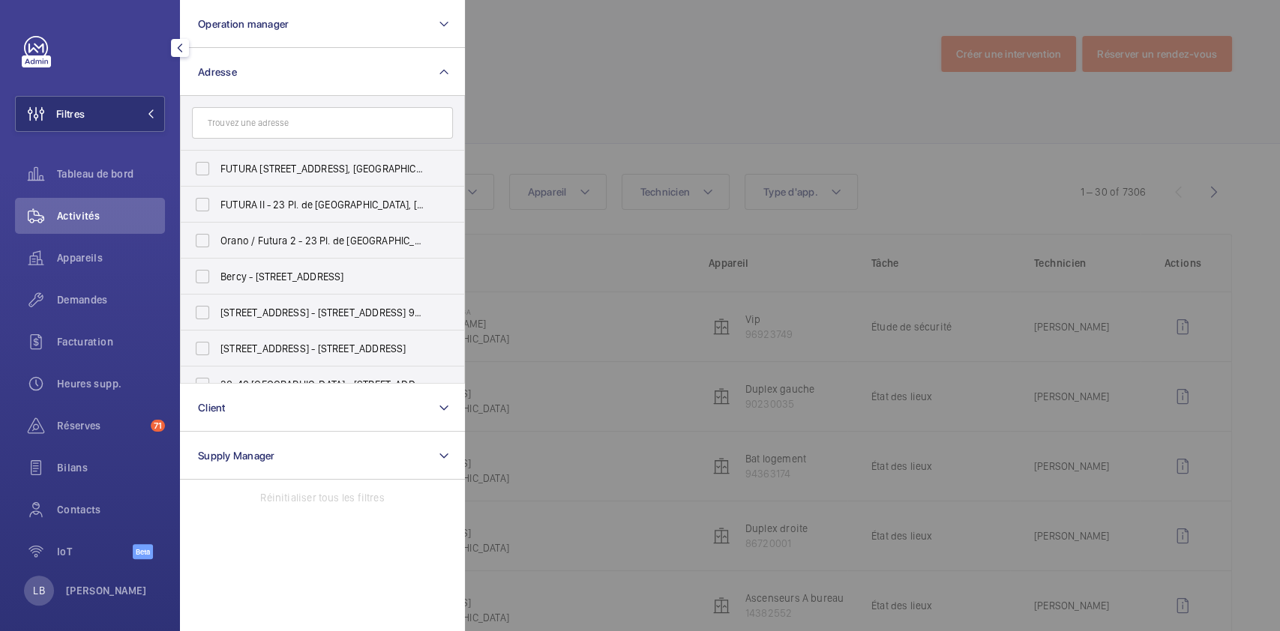
click at [554, 64] on div at bounding box center [1105, 315] width 1280 height 631
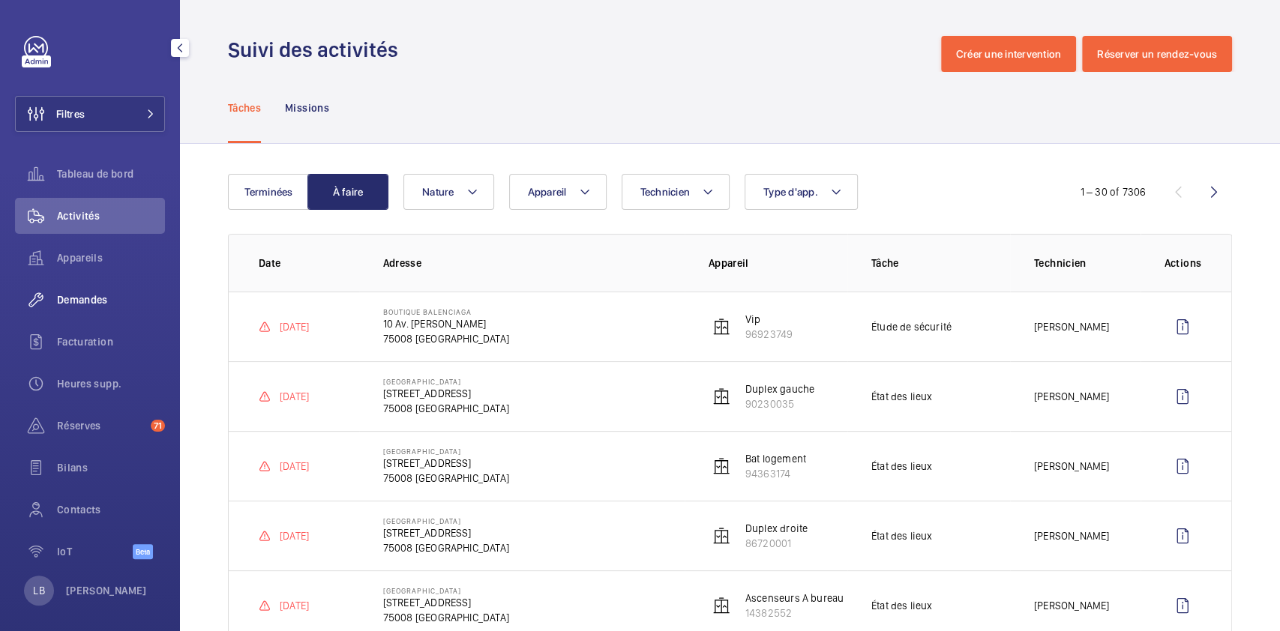
click at [86, 313] on div "Demandes" at bounding box center [90, 300] width 150 height 36
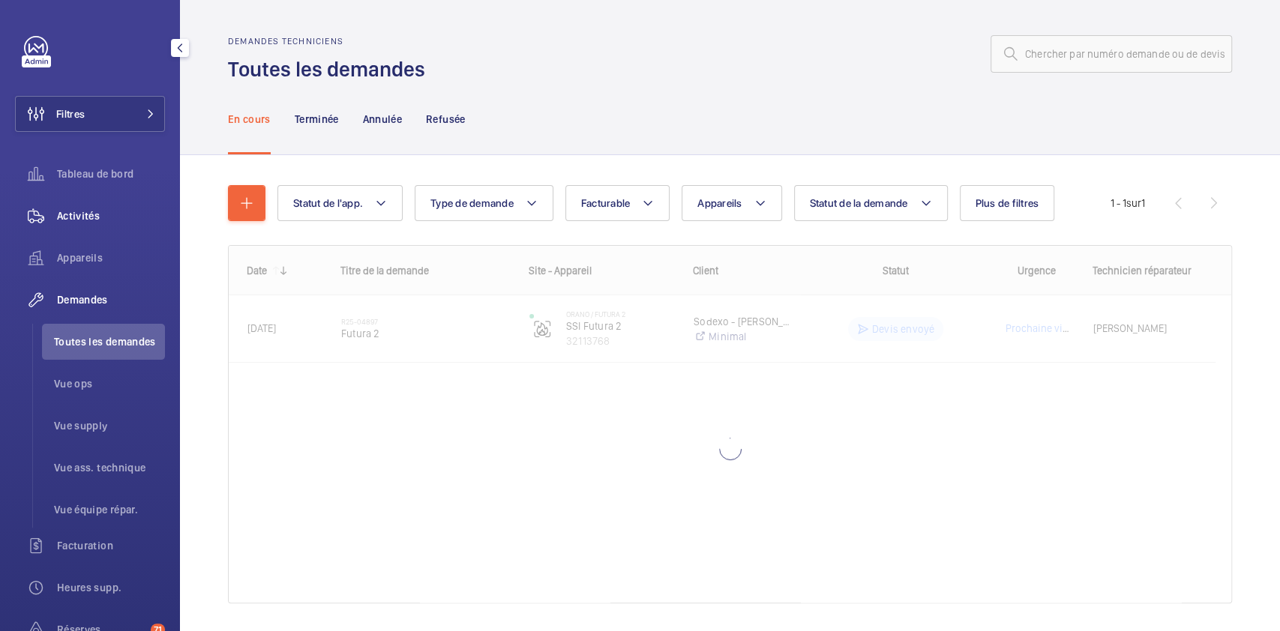
click at [84, 212] on span "Activités" at bounding box center [111, 215] width 108 height 15
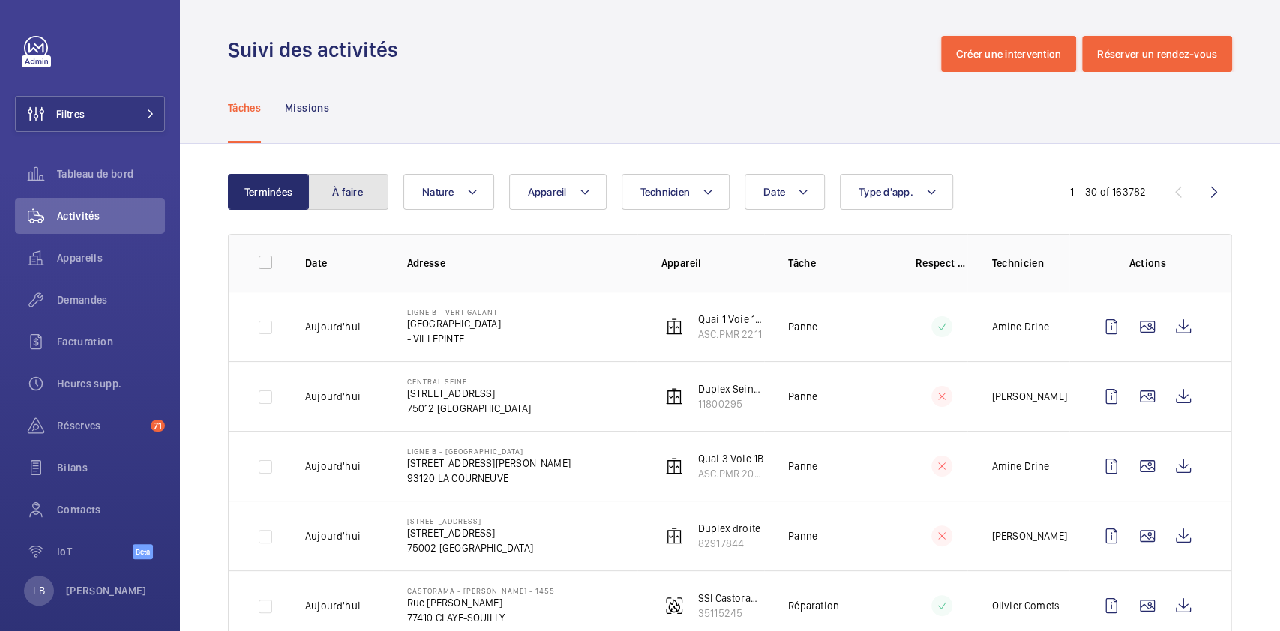
click at [370, 190] on button "À faire" at bounding box center [347, 192] width 81 height 36
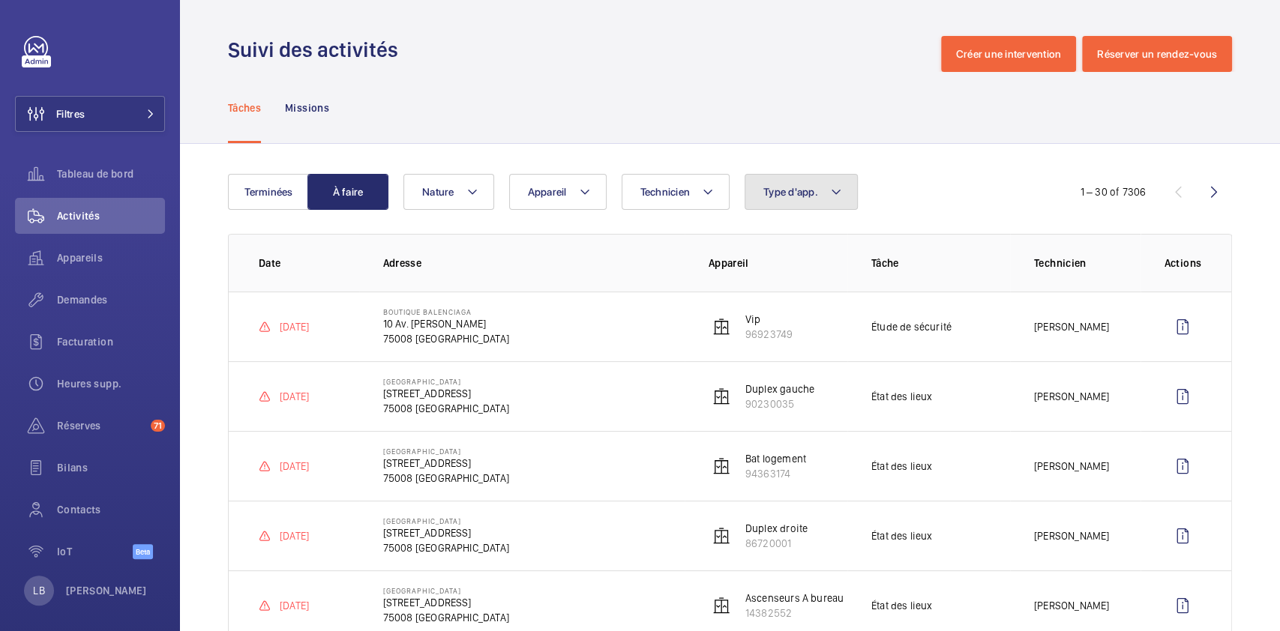
click at [819, 183] on button "Type d'app." at bounding box center [801, 192] width 113 height 36
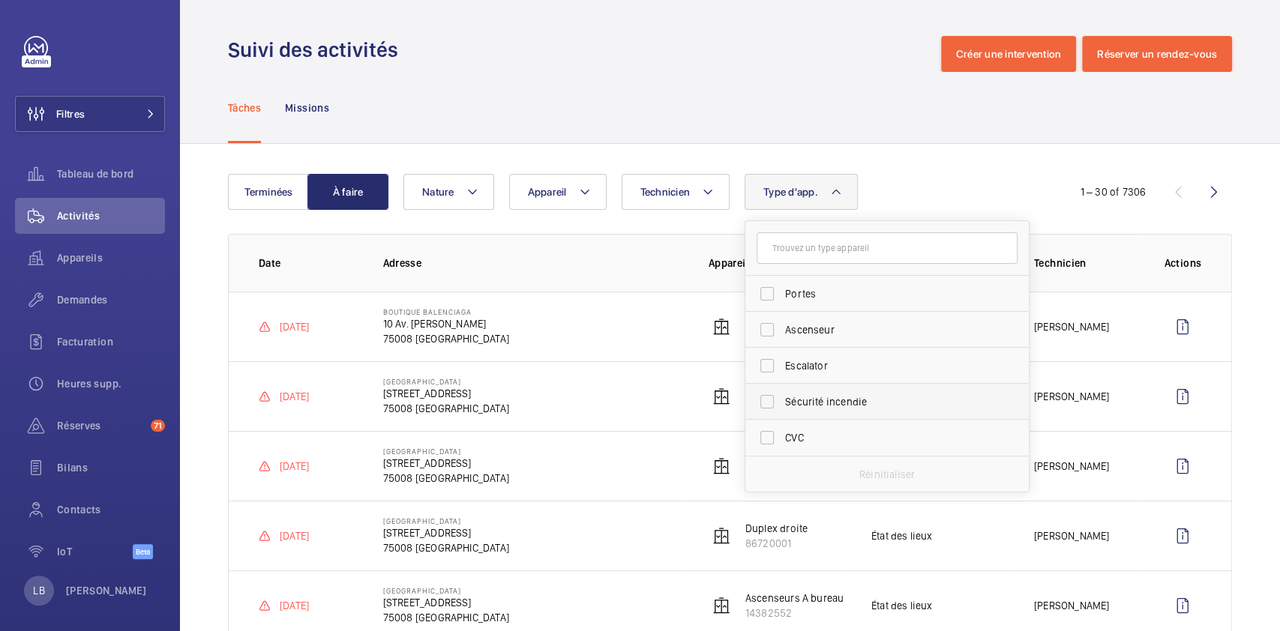
click at [767, 396] on label "Sécurité incendie" at bounding box center [875, 402] width 261 height 36
click at [767, 396] on input "Sécurité incendie" at bounding box center [767, 402] width 30 height 30
checkbox input "true"
click at [738, 82] on div "Tâches Missions" at bounding box center [730, 107] width 1004 height 71
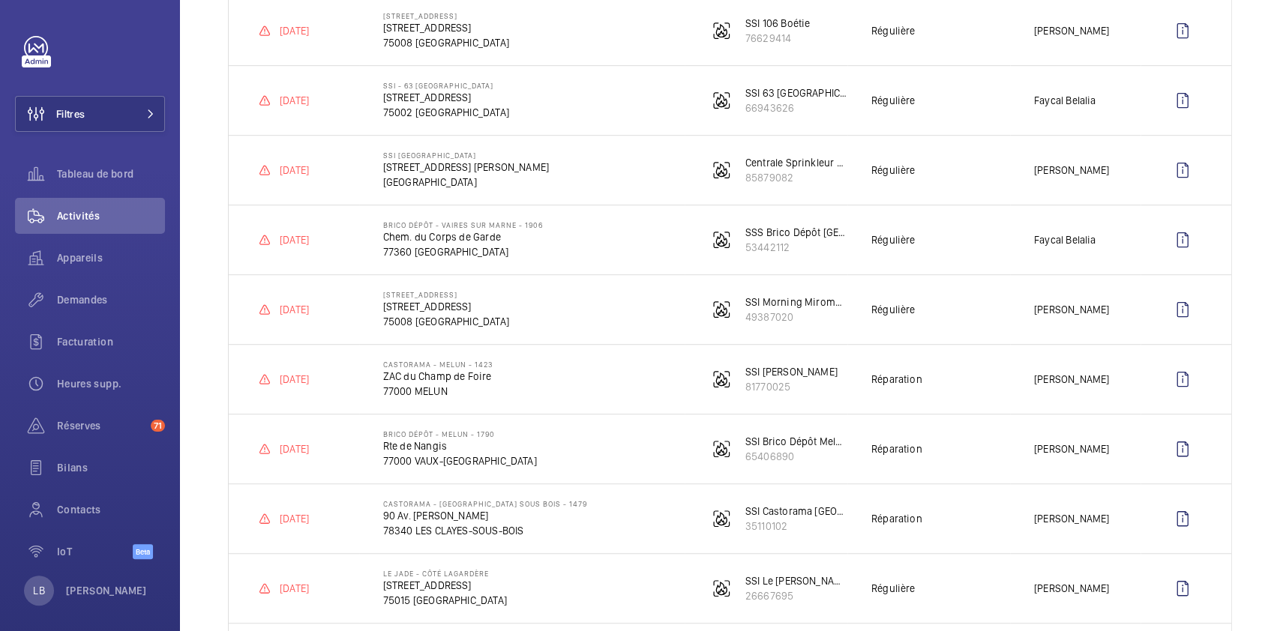
scroll to position [435, 0]
click at [555, 34] on td "[STREET_ADDRESS] [STREET_ADDRESS]" at bounding box center [521, 31] width 325 height 70
drag, startPoint x: 380, startPoint y: 16, endPoint x: 489, endPoint y: 20, distance: 108.8
click at [489, 20] on td "[STREET_ADDRESS] [STREET_ADDRESS]" at bounding box center [521, 31] width 325 height 70
copy p "[STREET_ADDRESS]"
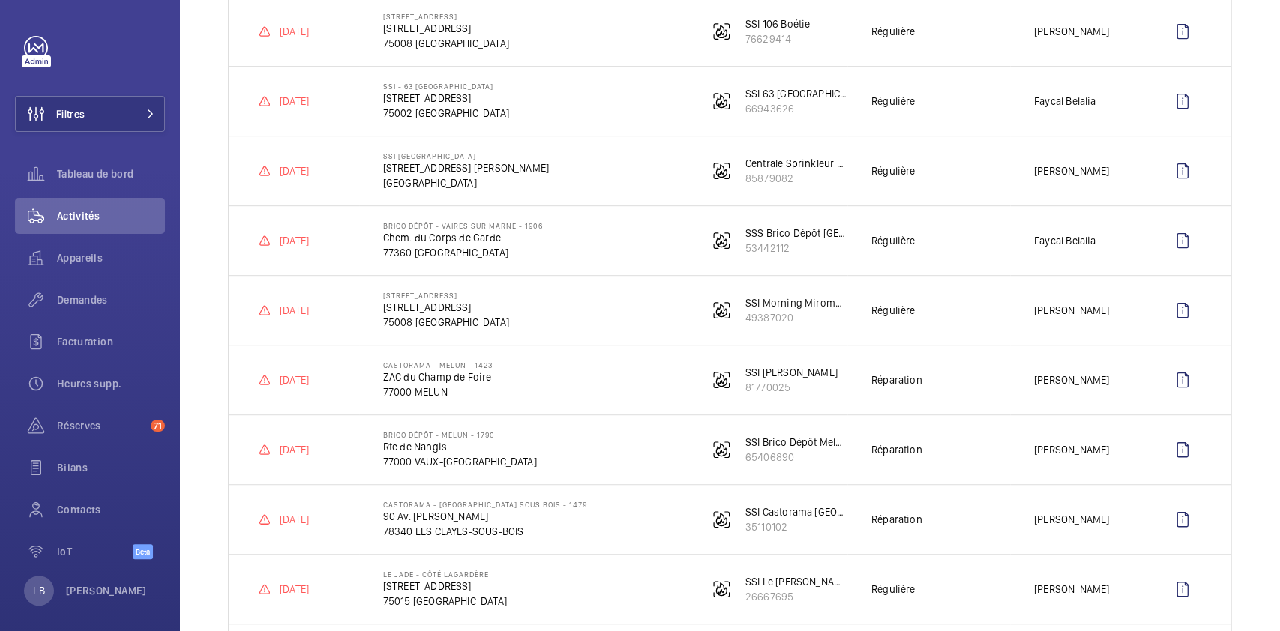
click at [504, 93] on td "SSI - [GEOGRAPHIC_DATA][STREET_ADDRESS]" at bounding box center [521, 101] width 325 height 70
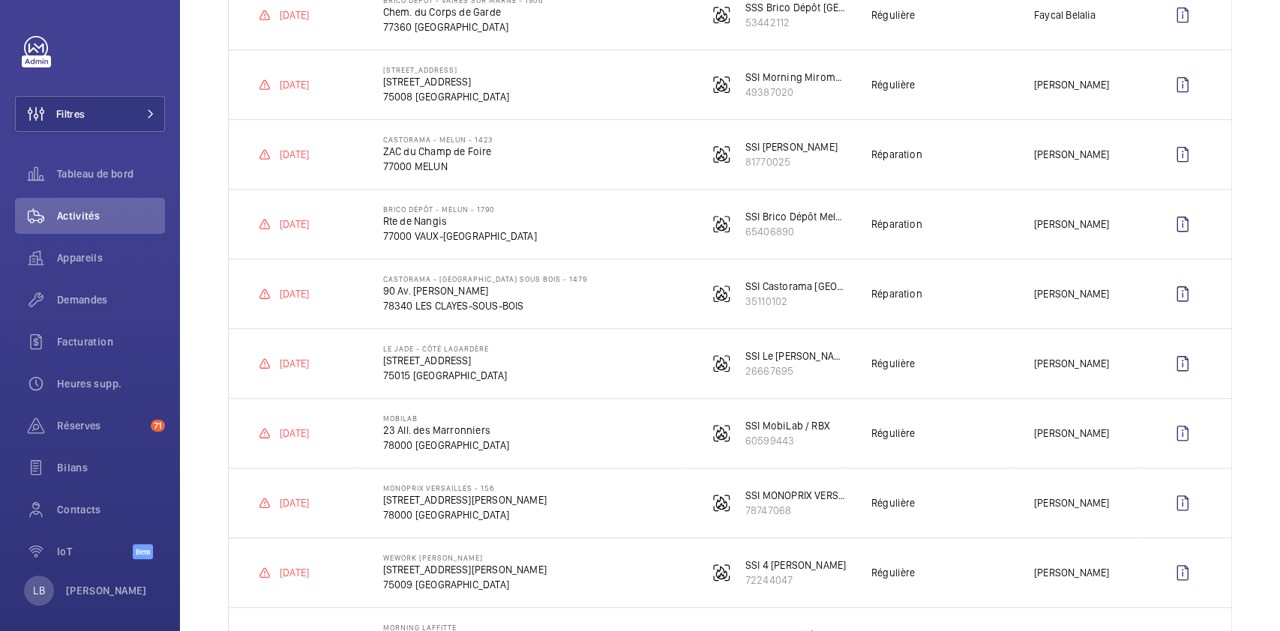
scroll to position [661, 0]
drag, startPoint x: 379, startPoint y: 69, endPoint x: 459, endPoint y: 71, distance: 79.5
click at [459, 71] on p "[STREET_ADDRESS]" at bounding box center [446, 68] width 126 height 9
copy p "[STREET_ADDRESS]"
